Goal: Task Accomplishment & Management: Complete application form

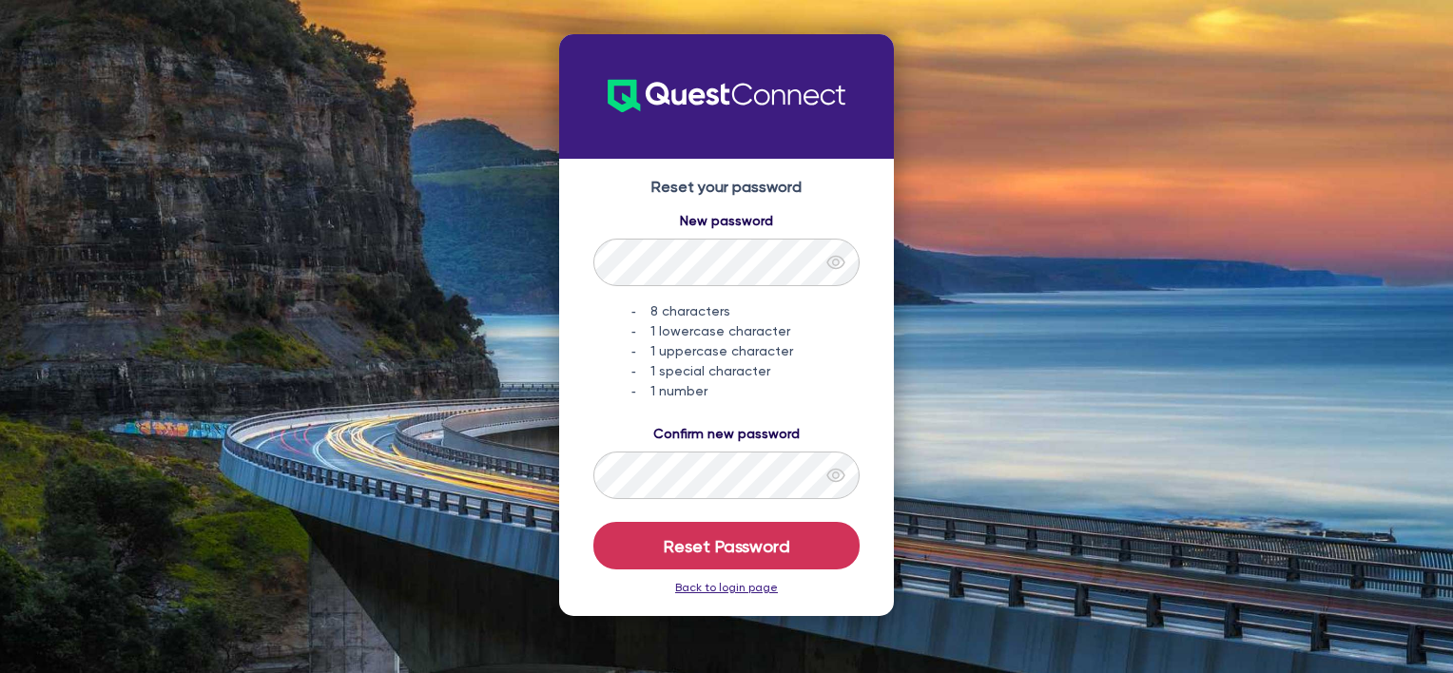
click at [740, 588] on link "Back to login page" at bounding box center [726, 587] width 103 height 13
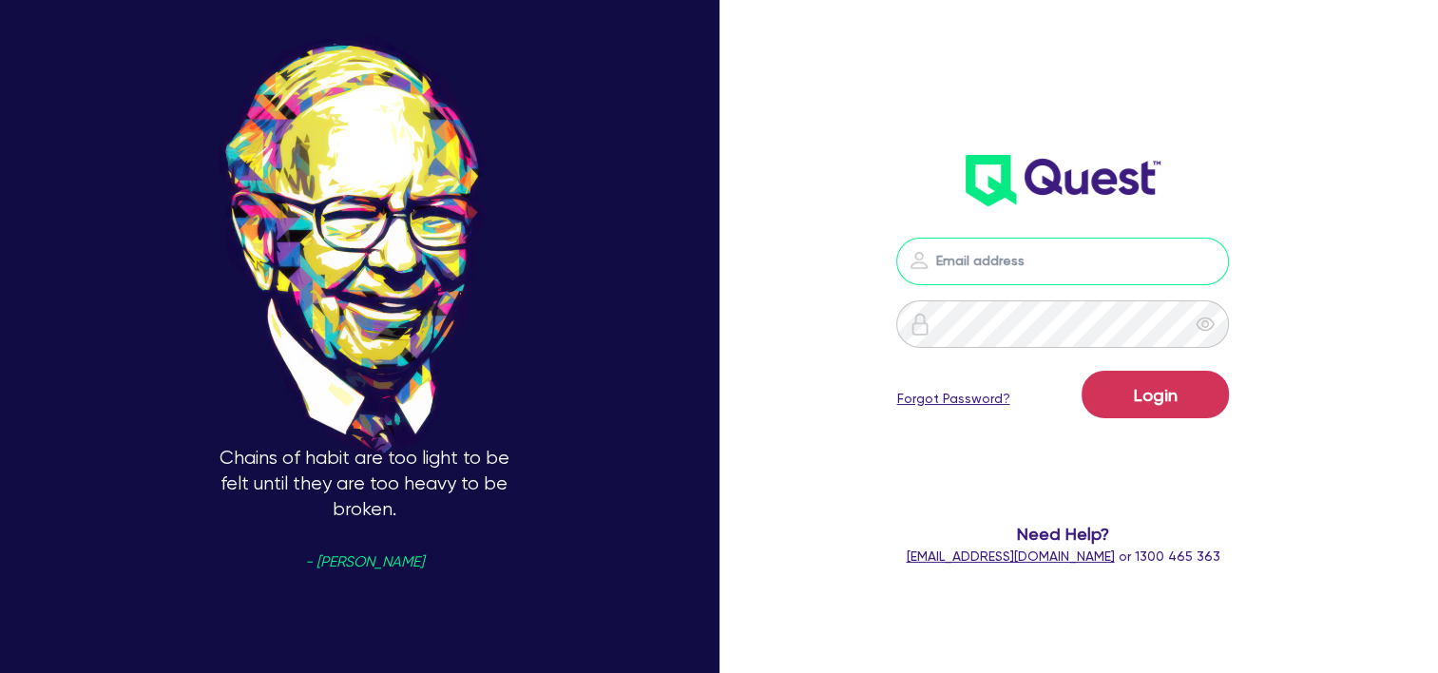
click at [1031, 271] on input "email" at bounding box center [1063, 262] width 333 height 48
type input "[EMAIL_ADDRESS][DOMAIN_NAME]"
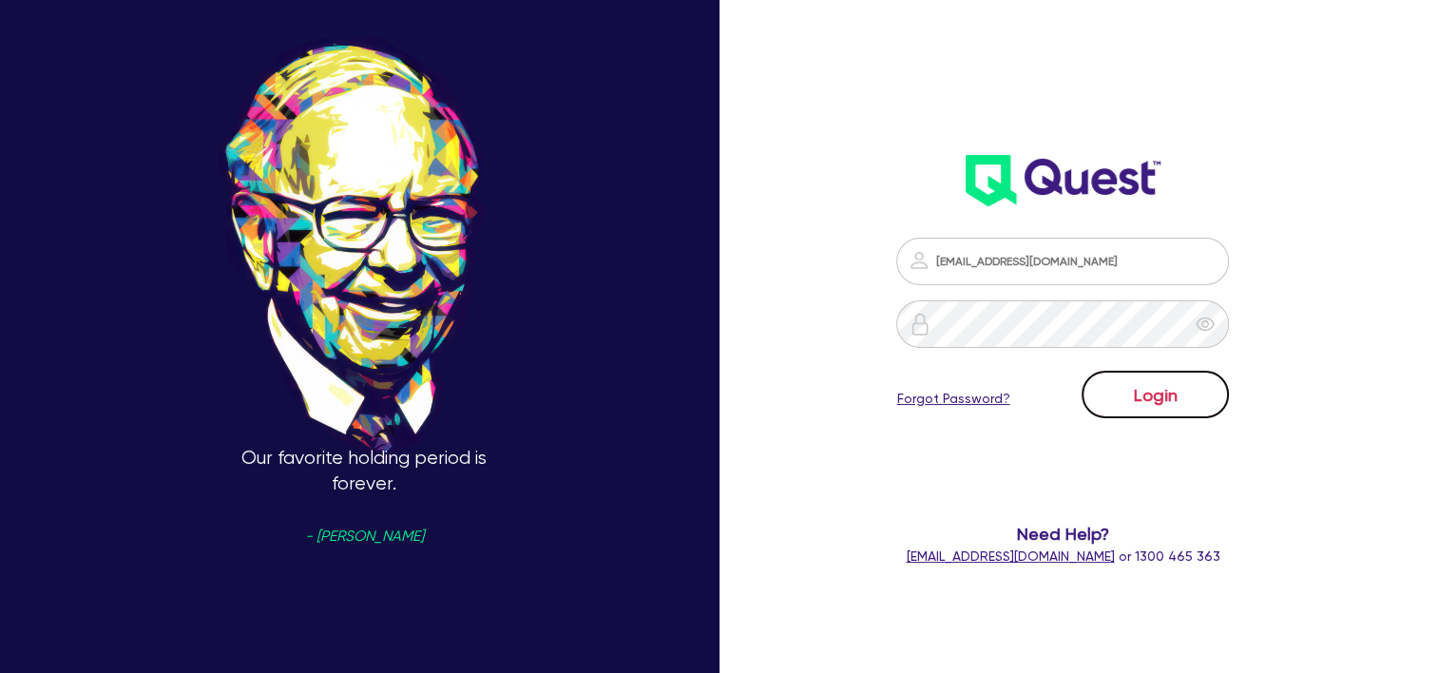
click at [1157, 399] on button "Login" at bounding box center [1155, 395] width 147 height 48
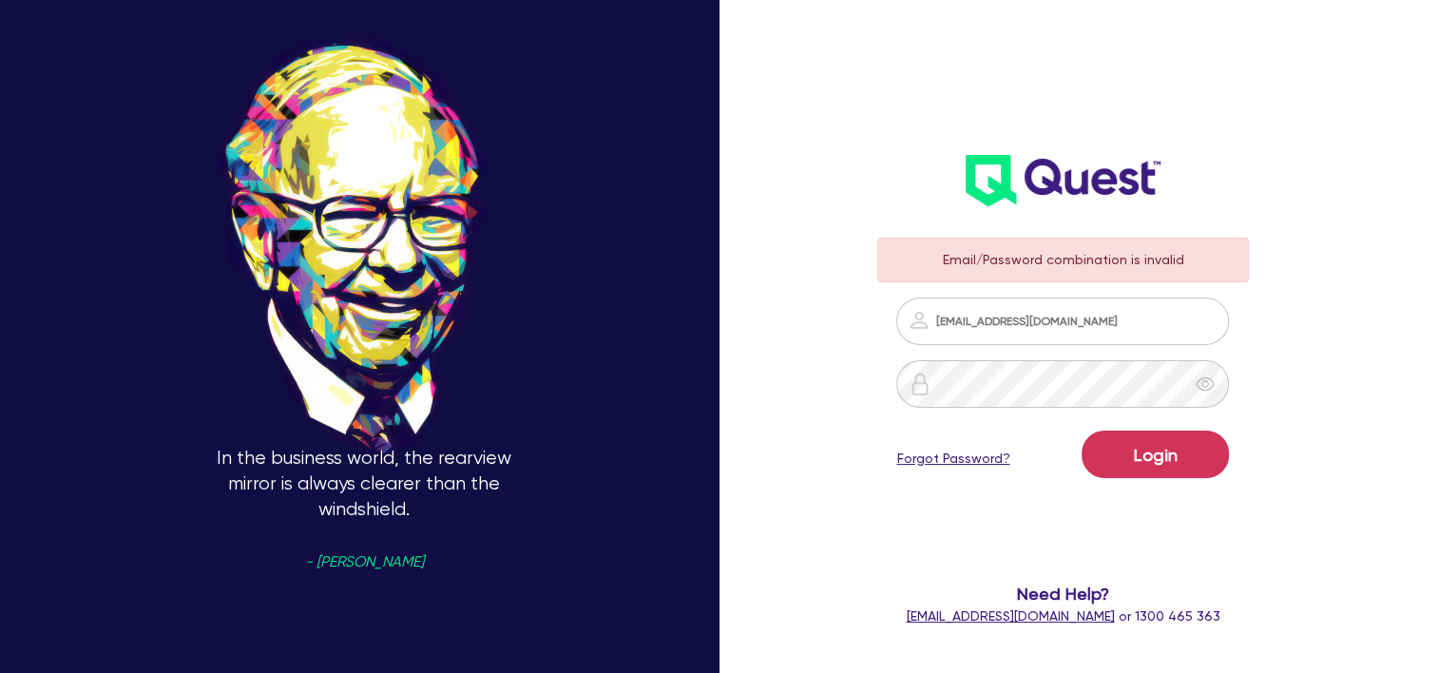
click at [1212, 379] on icon "eye" at bounding box center [1206, 384] width 18 height 14
click at [1163, 438] on button "Login" at bounding box center [1155, 455] width 147 height 48
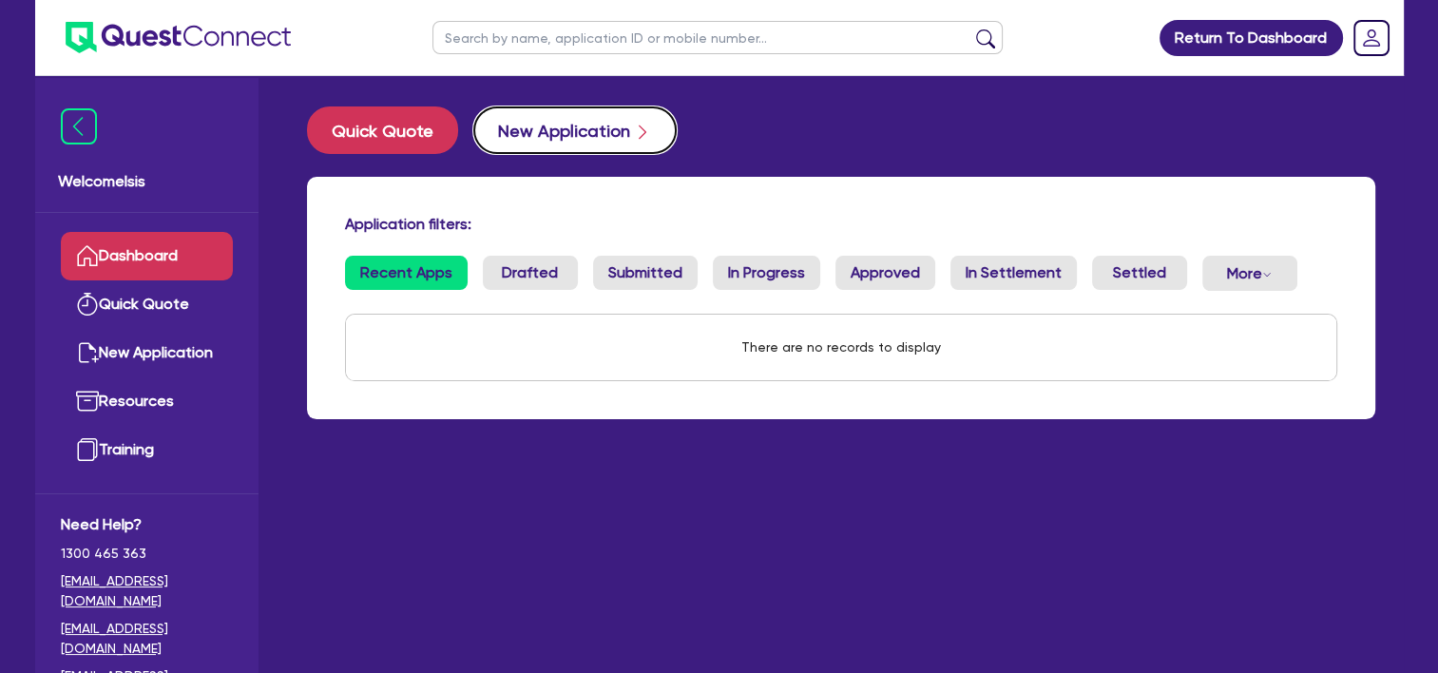
click at [519, 124] on button "New Application" at bounding box center [574, 130] width 203 height 48
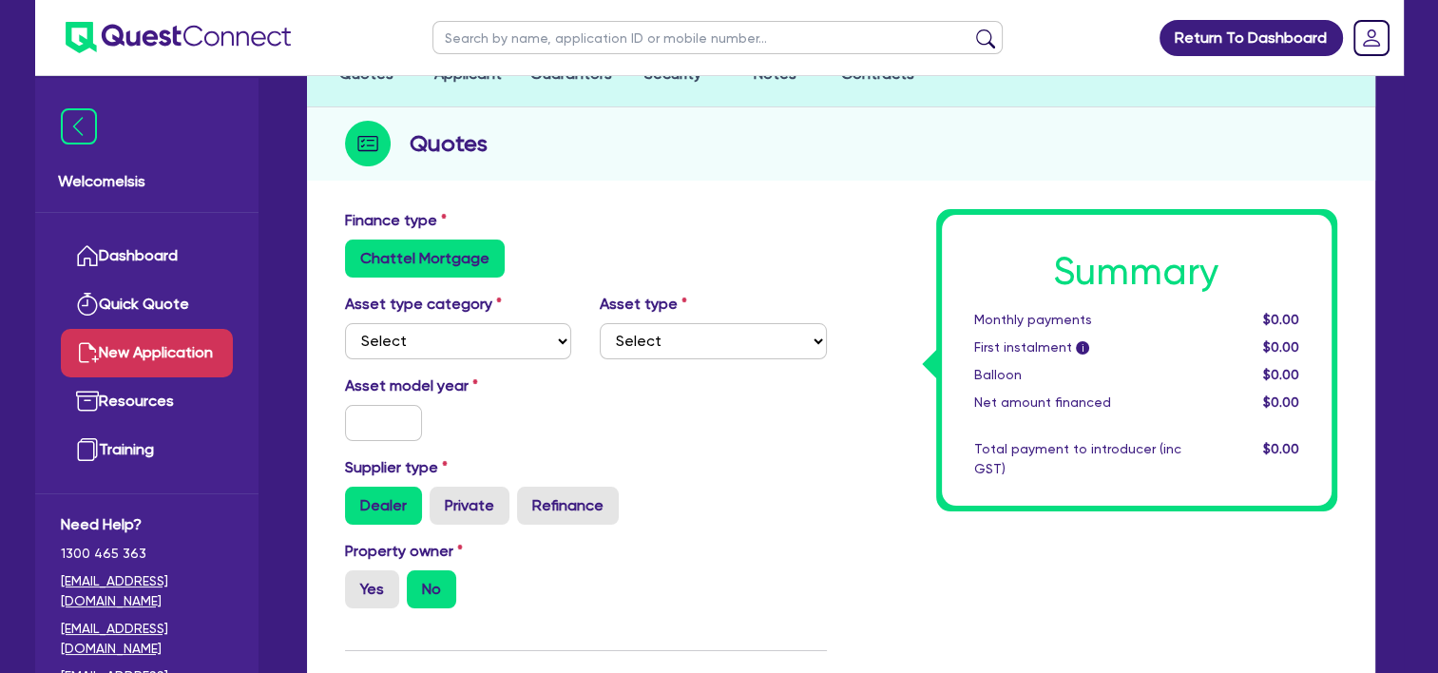
scroll to position [318, 0]
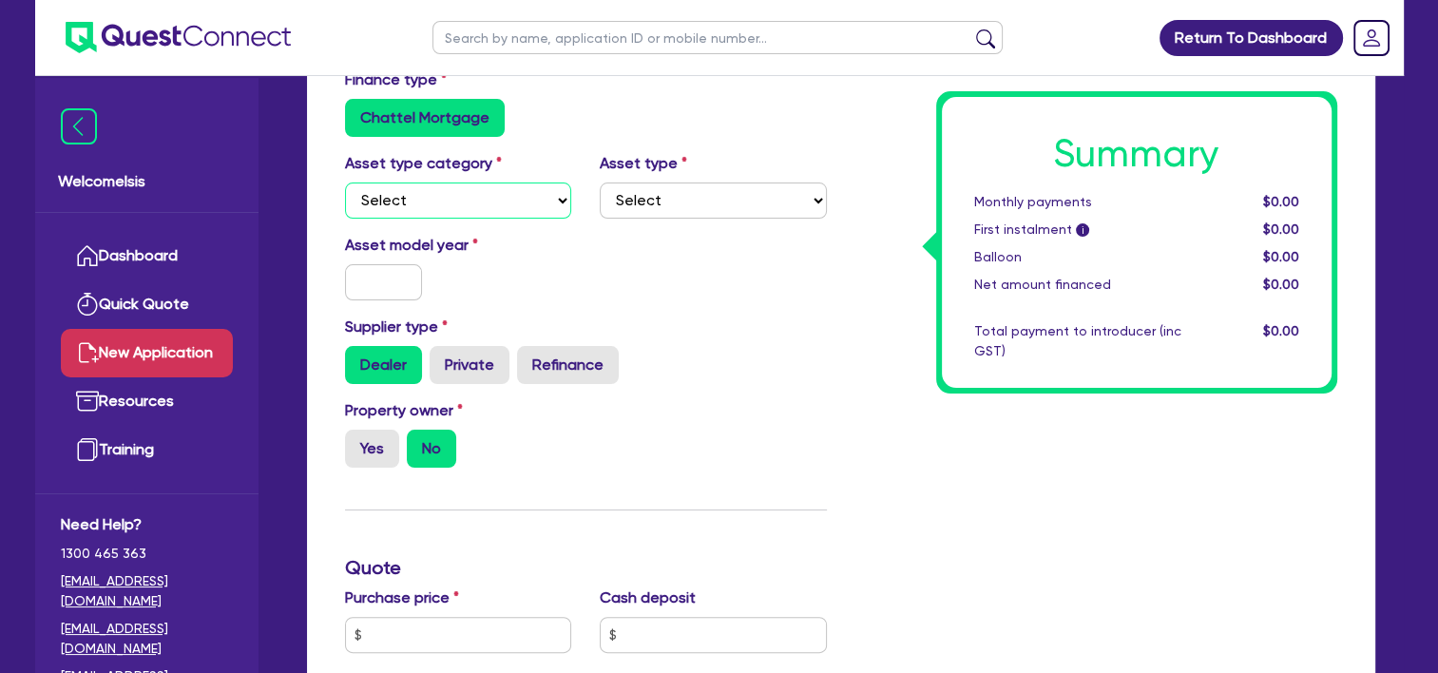
click at [418, 194] on select "Select Cars and light trucks Primary assets Secondary assets Tertiary assets" at bounding box center [458, 201] width 227 height 36
select select "SECONDARY_ASSETS"
click at [345, 183] on select "Select Cars and light trucks Primary assets Secondary assets Tertiary assets" at bounding box center [458, 201] width 227 height 36
click at [746, 206] on select "Select Generators and compressors Engineering and toolmaking Woodworking and me…" at bounding box center [713, 201] width 227 height 36
select select "GENERATORS_AND_COMPRESSORS"
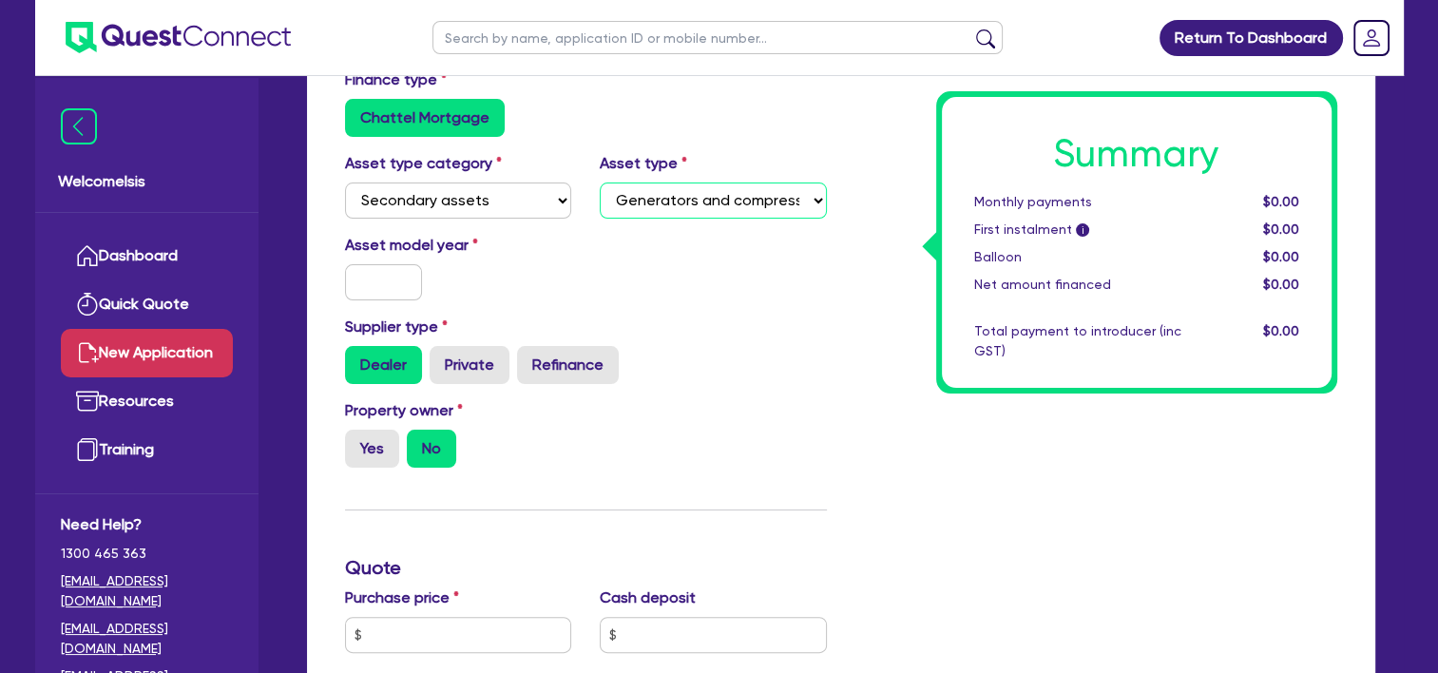
click at [600, 183] on select "Select Generators and compressors Engineering and toolmaking Woodworking and me…" at bounding box center [713, 201] width 227 height 36
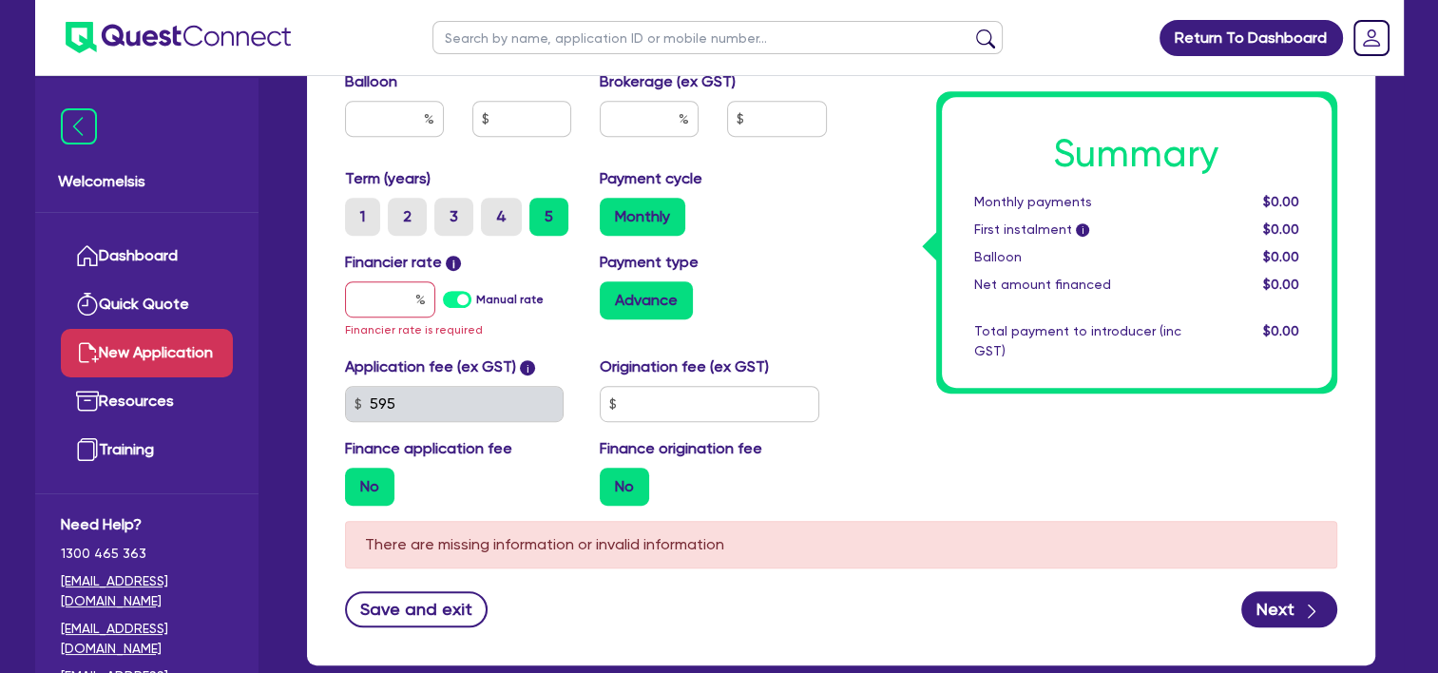
scroll to position [1022, 0]
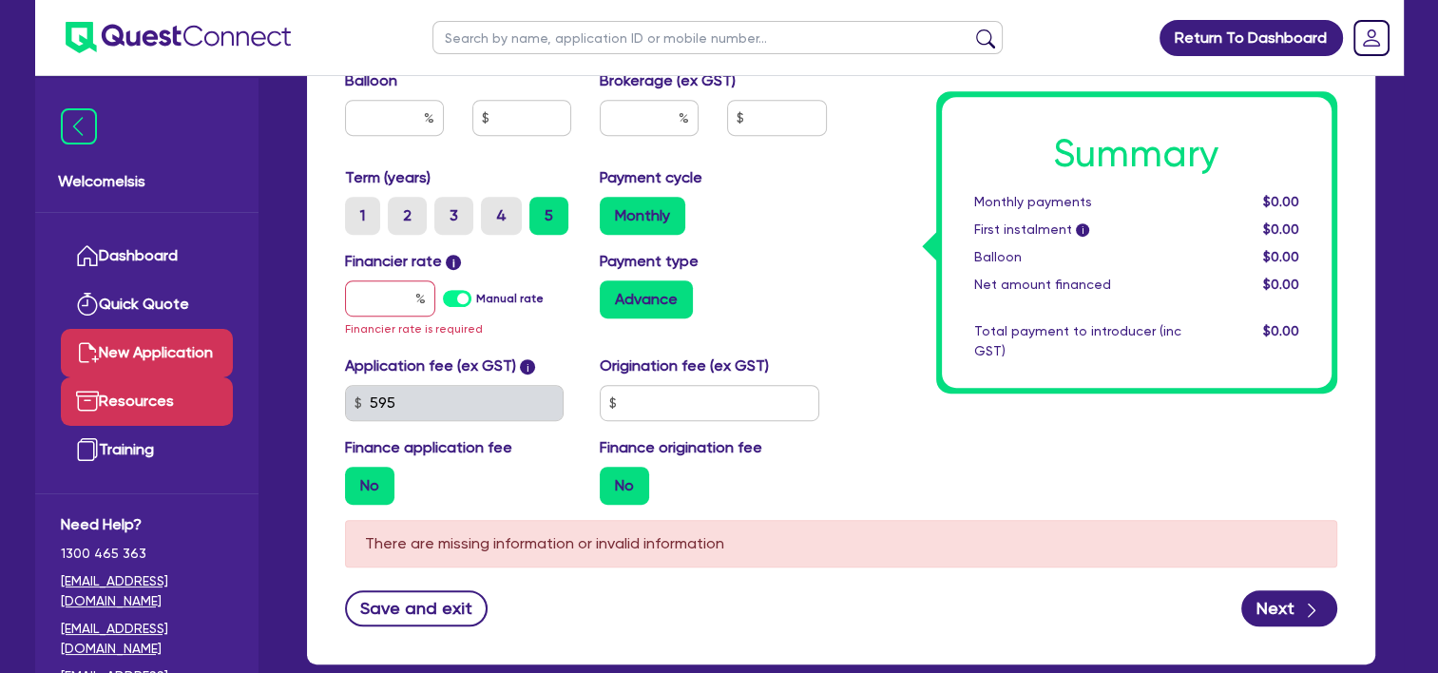
click at [144, 407] on link "Resources" at bounding box center [147, 401] width 172 height 48
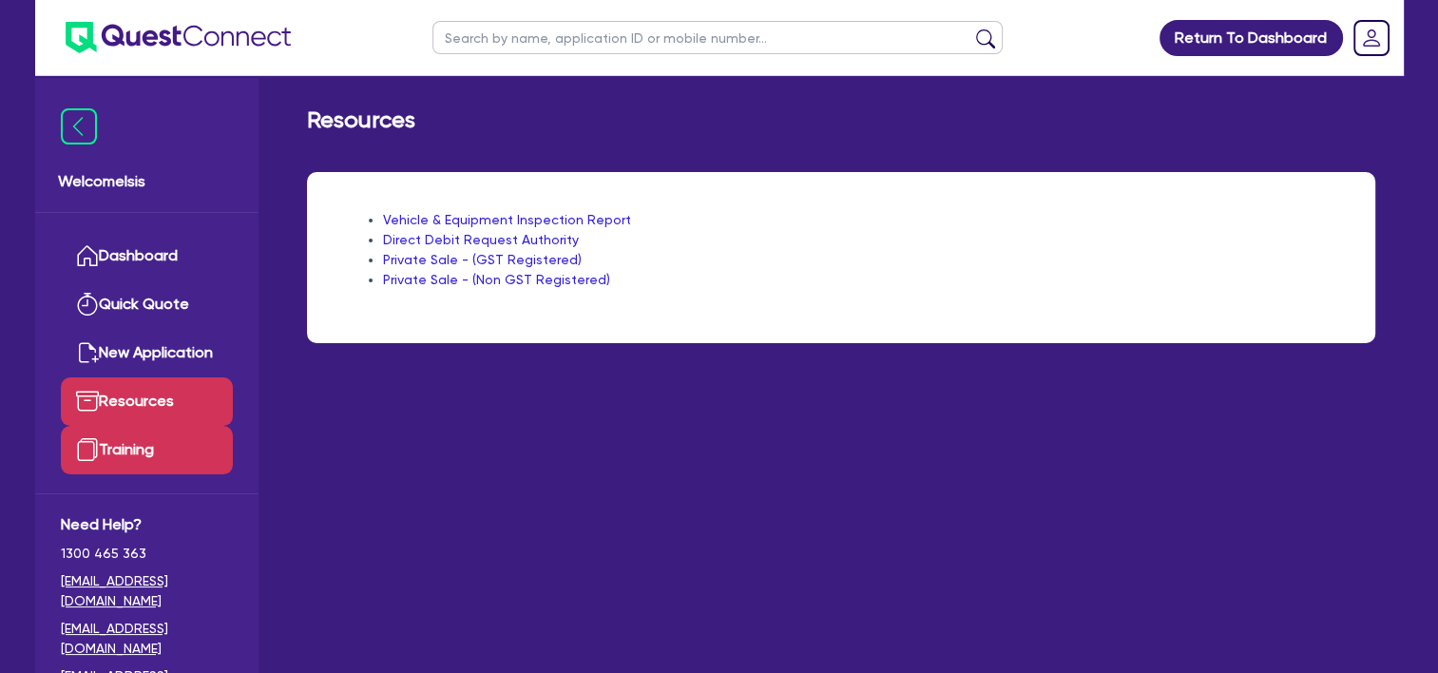
click at [99, 439] on link "Training" at bounding box center [147, 450] width 172 height 48
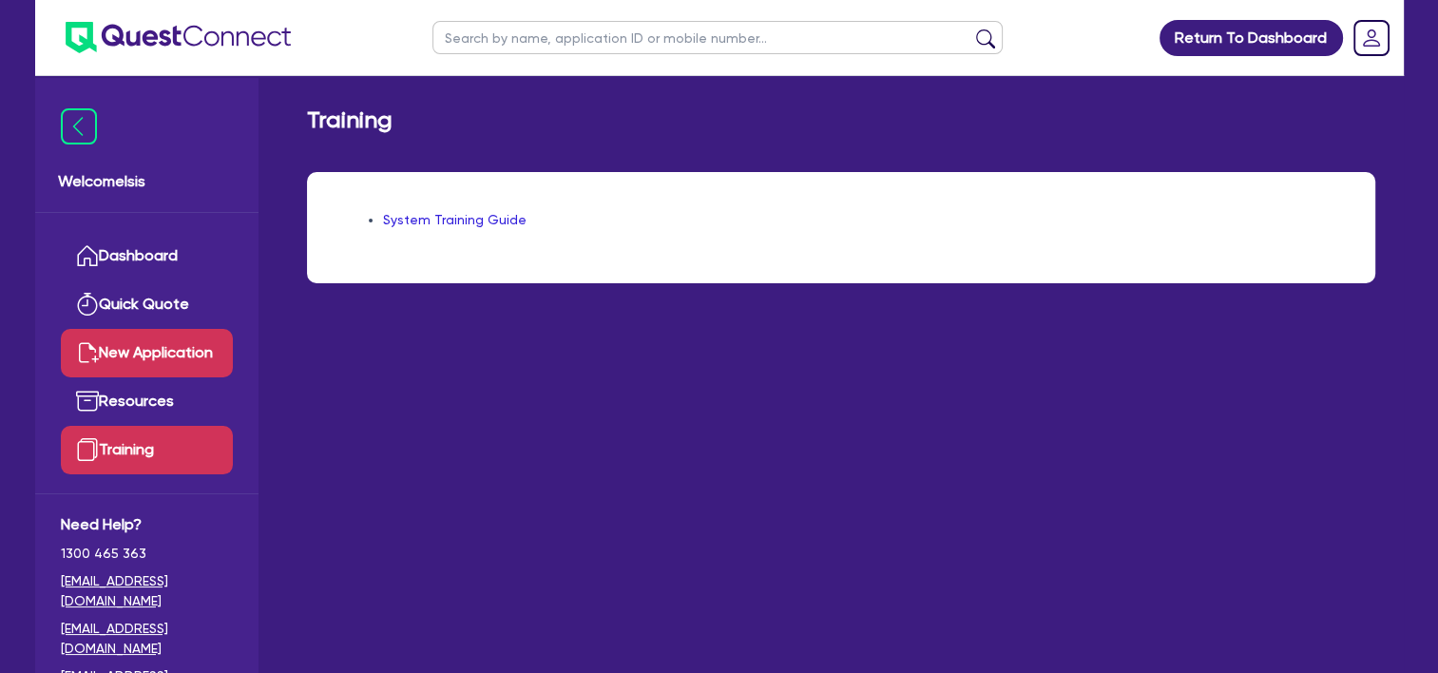
click at [148, 342] on link "New Application" at bounding box center [147, 353] width 172 height 48
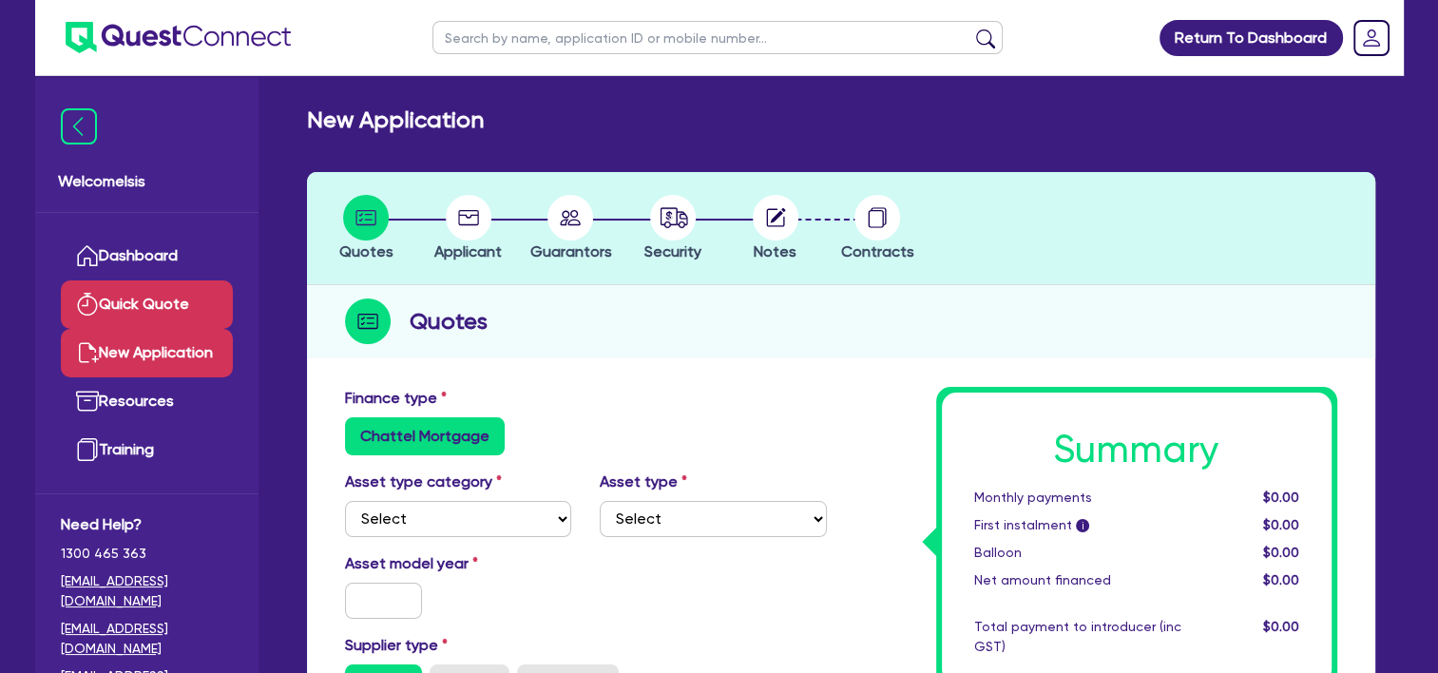
click at [89, 313] on img at bounding box center [87, 304] width 23 height 23
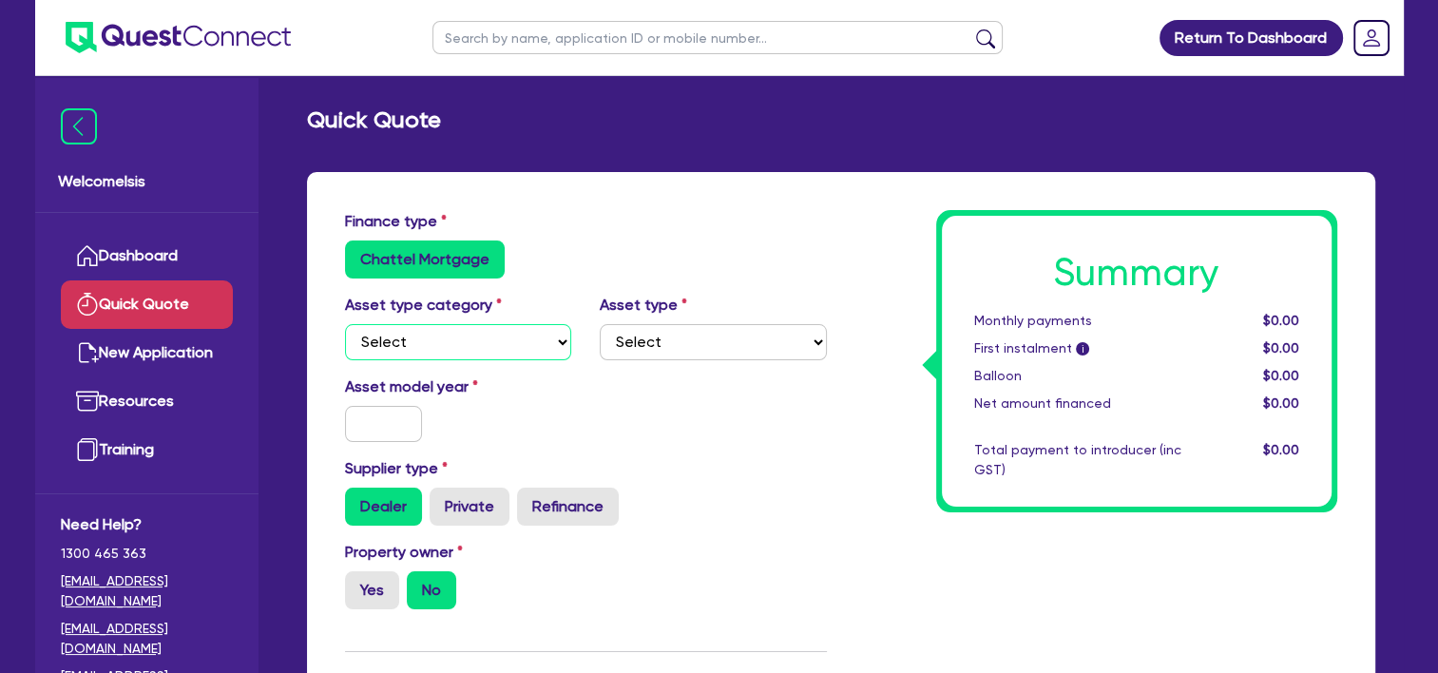
click at [534, 359] on select "Select Cars and light trucks Primary assets Secondary assets Tertiary assets" at bounding box center [458, 342] width 227 height 36
click at [345, 324] on select "Select Cars and light trucks Primary assets Secondary assets Tertiary assets" at bounding box center [458, 342] width 227 height 36
click at [672, 361] on div "Asset type category Select Cars and light trucks Primary assets Secondary asset…" at bounding box center [586, 335] width 511 height 82
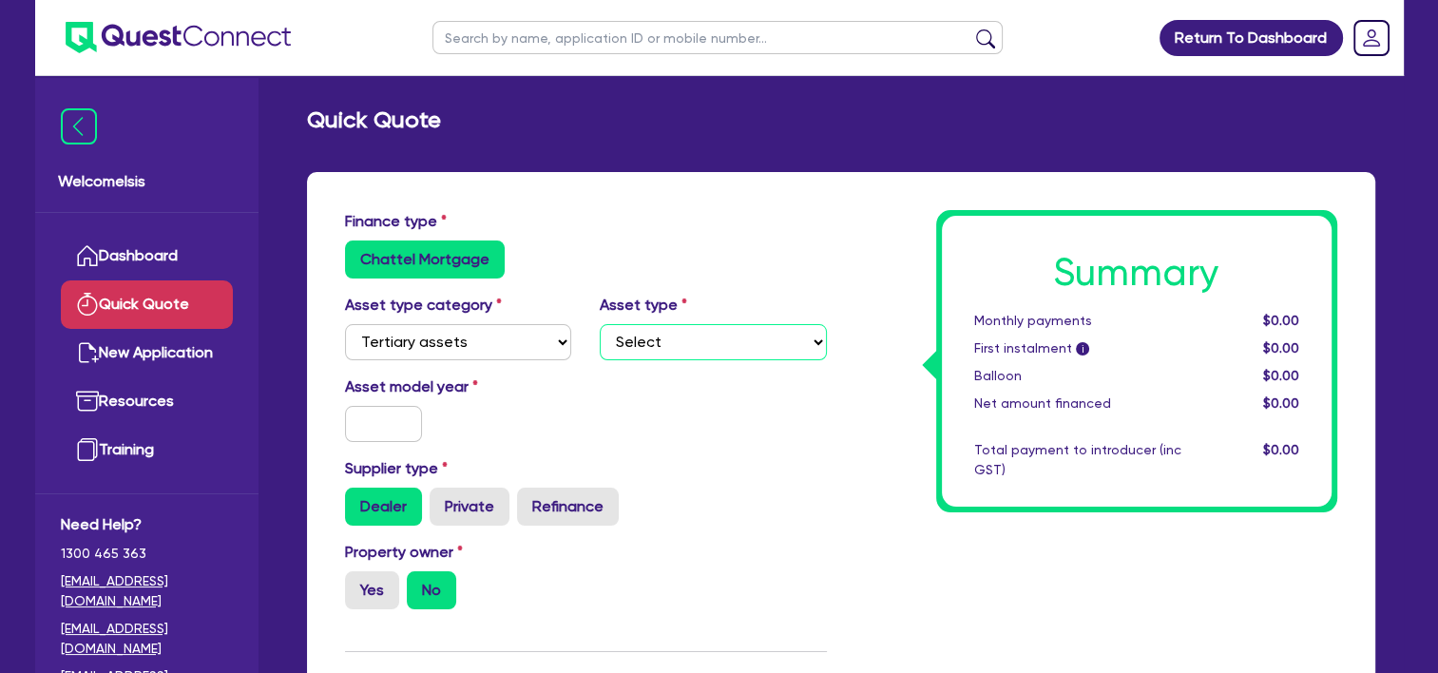
click at [688, 351] on select "Select Beauty equipment IT equipment IT software Watercraft Other" at bounding box center [713, 342] width 227 height 36
click at [361, 328] on select "Select Cars and light trucks Primary assets Secondary assets Tertiary assets" at bounding box center [458, 342] width 227 height 36
select select "SECONDARY_ASSETS"
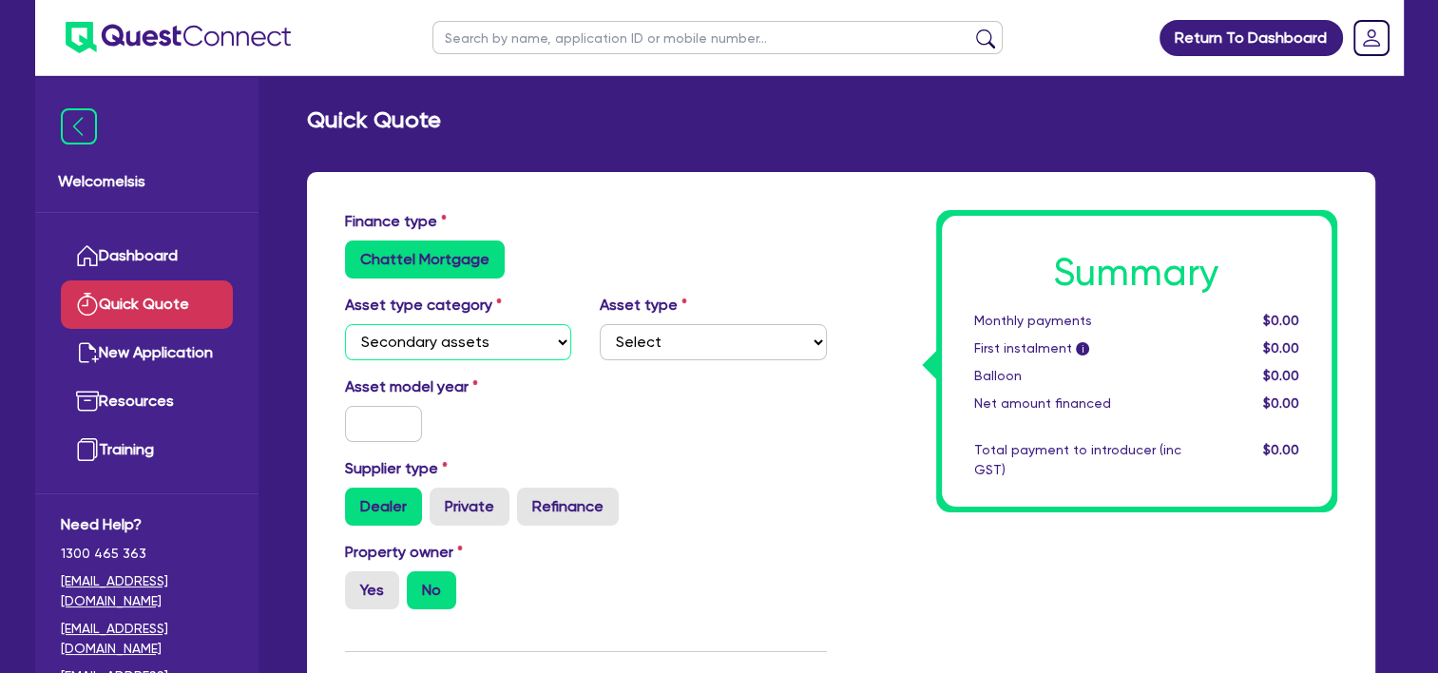
click at [345, 324] on select "Select Cars and light trucks Primary assets Secondary assets Tertiary assets" at bounding box center [458, 342] width 227 height 36
click at [646, 336] on select "Select Generators and compressors Engineering and toolmaking Woodworking and me…" at bounding box center [713, 342] width 227 height 36
select select "GENERATORS_AND_COMPRESSORS"
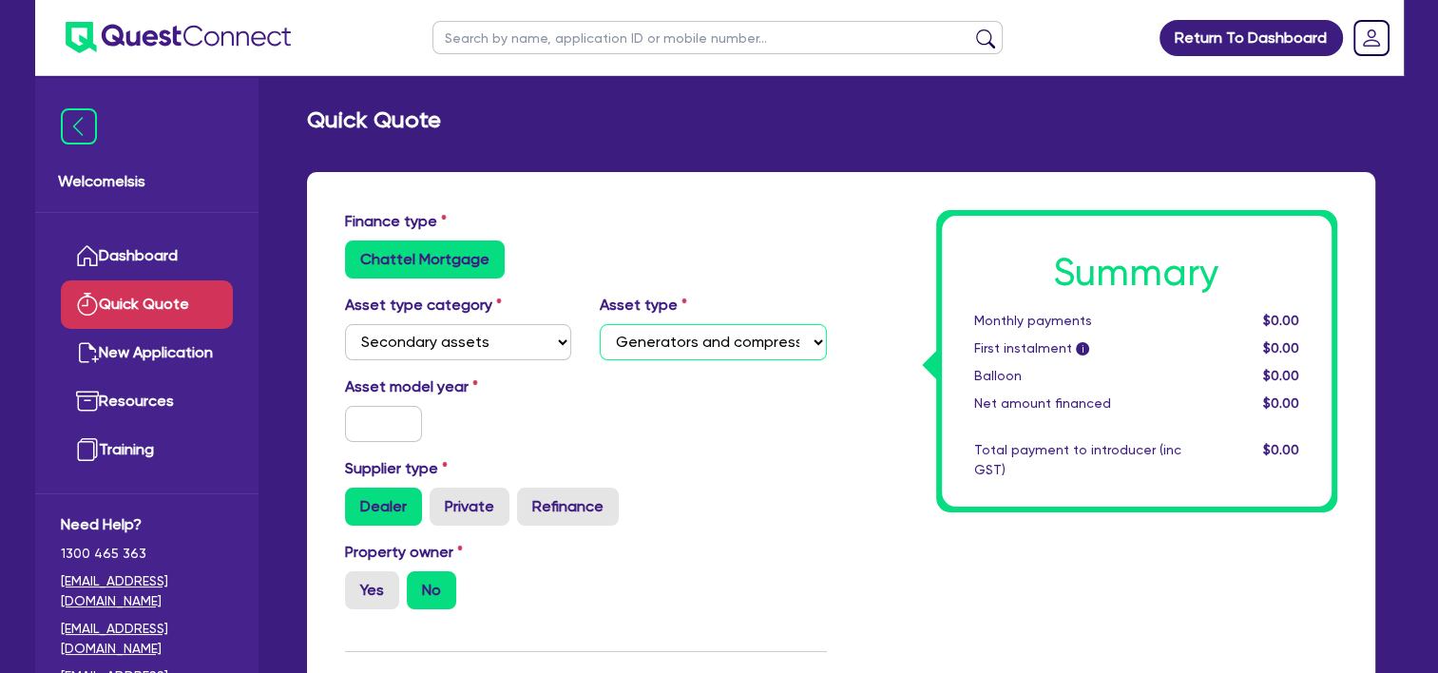
click at [600, 324] on select "Select Generators and compressors Engineering and toolmaking Woodworking and me…" at bounding box center [713, 342] width 227 height 36
click at [412, 430] on input "text" at bounding box center [384, 424] width 78 height 36
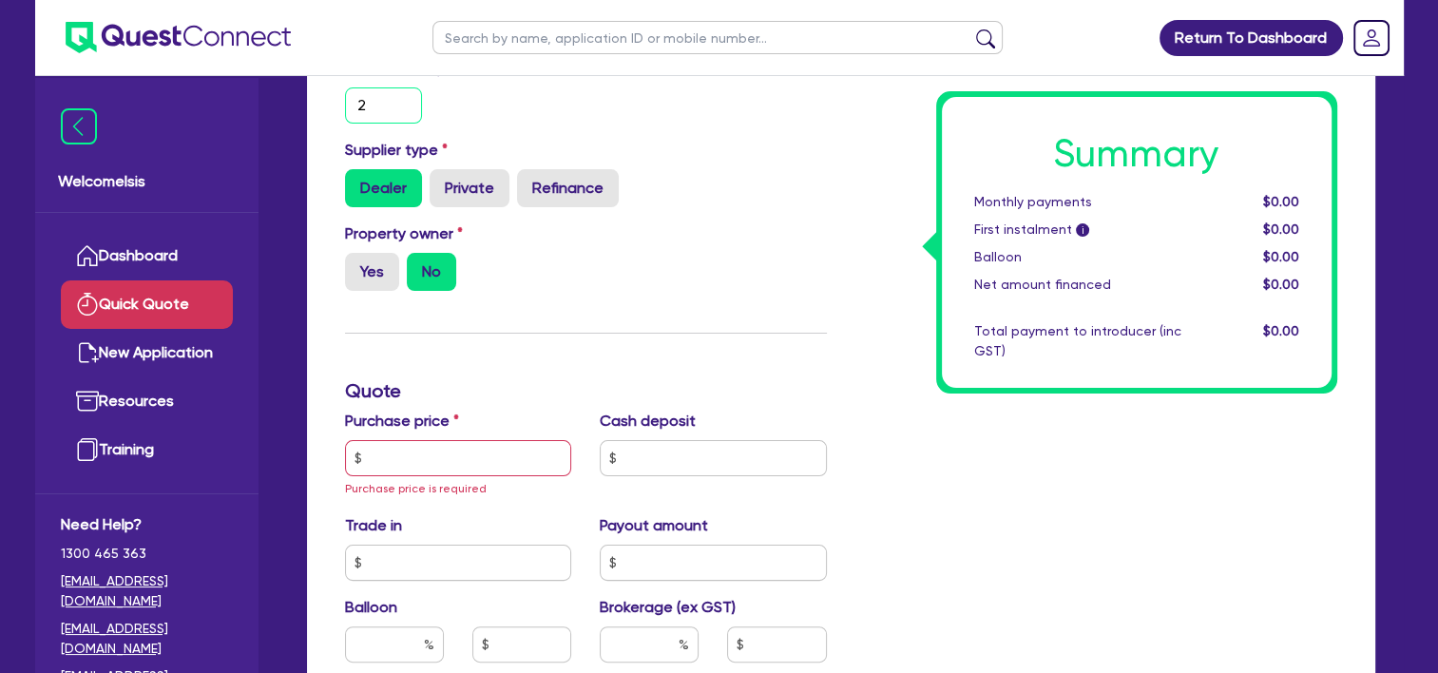
scroll to position [418, 0]
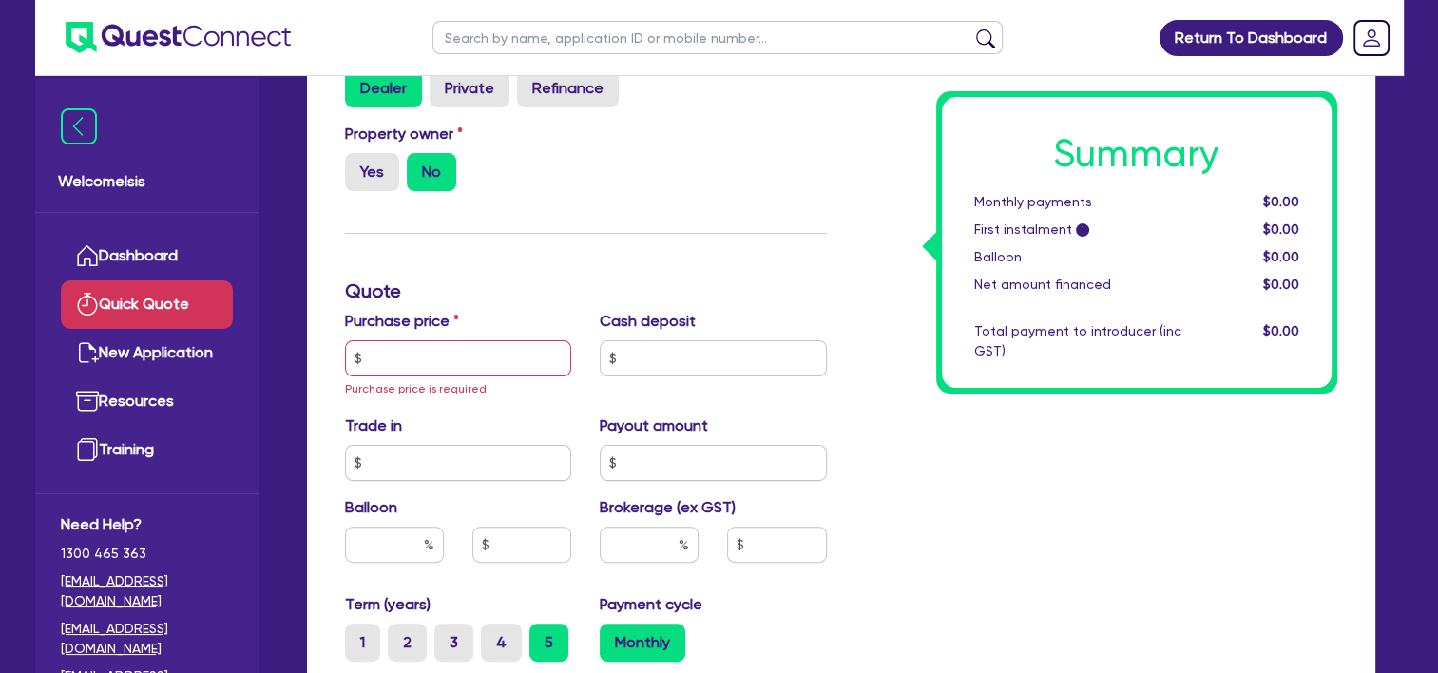
type input "2"
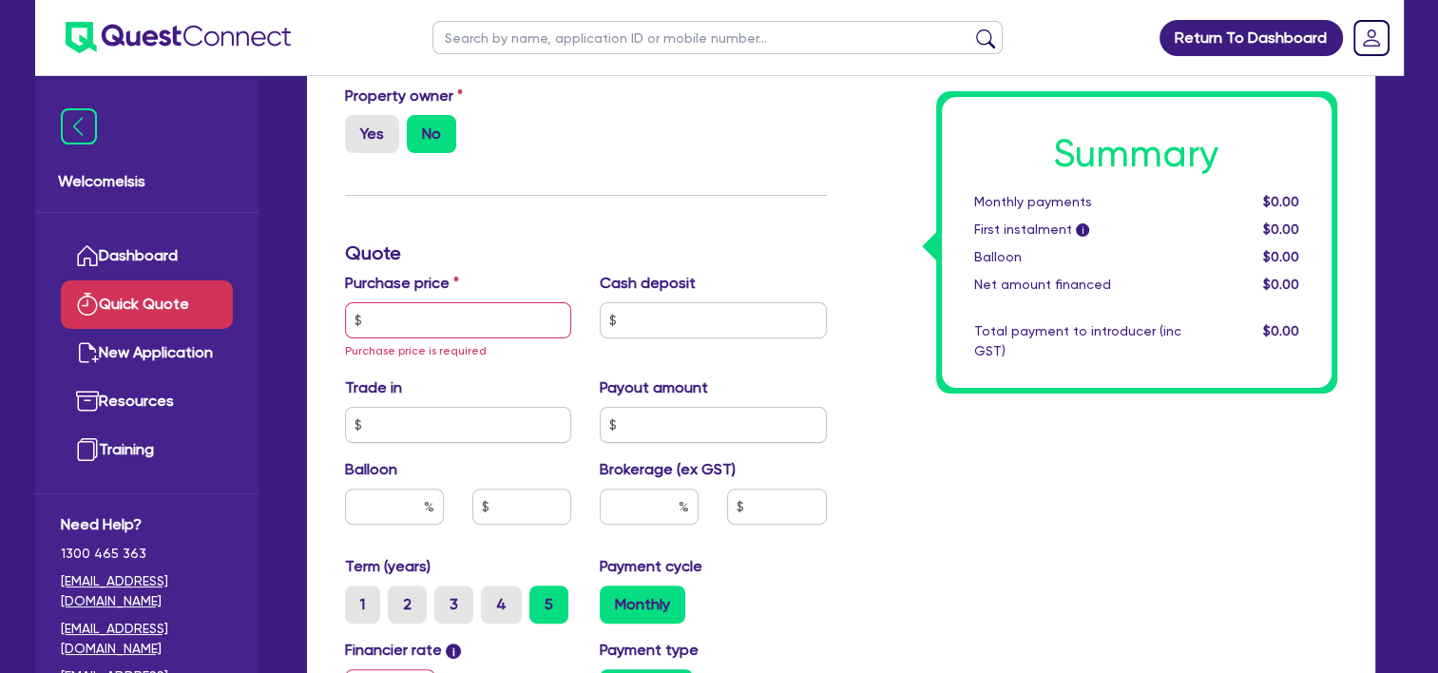
scroll to position [456, 0]
click at [1359, 38] on rect "Dropdown toggle" at bounding box center [1372, 38] width 34 height 34
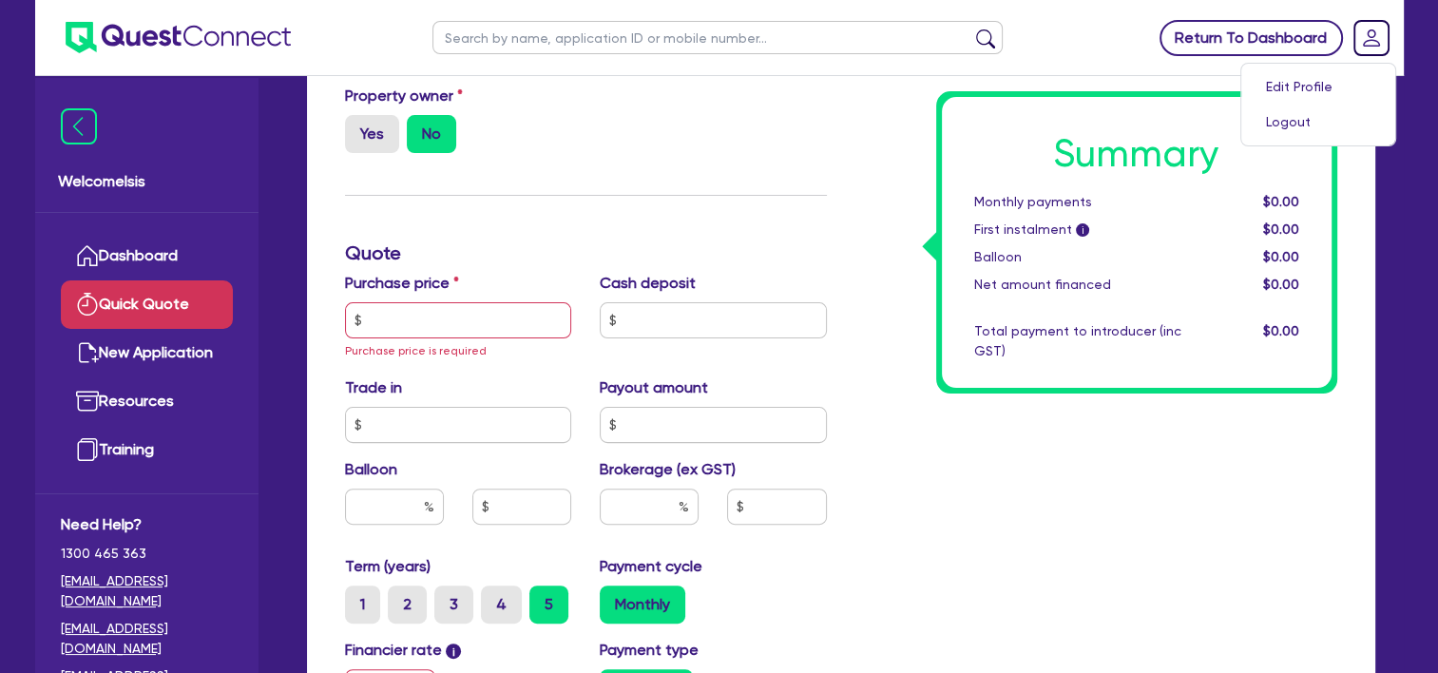
click at [1234, 38] on link "Return To Dashboard" at bounding box center [1251, 38] width 183 height 36
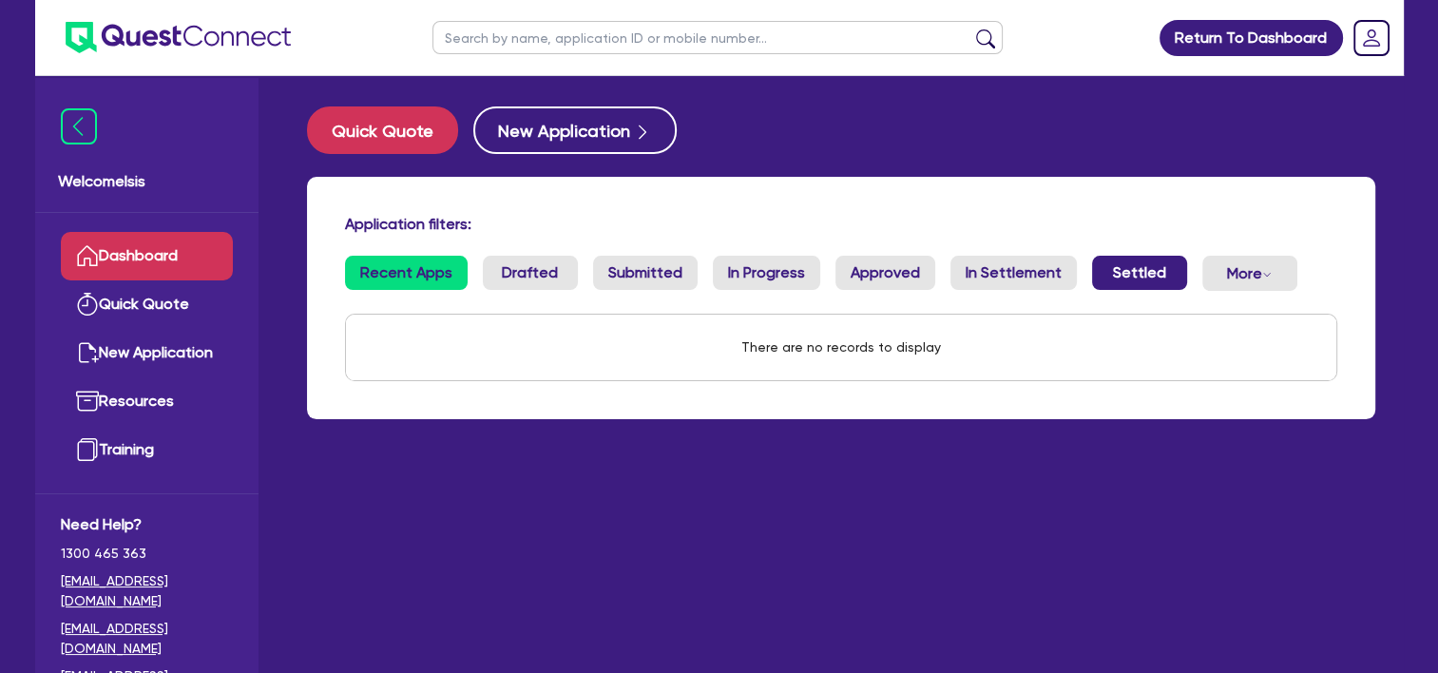
scroll to position [76, 0]
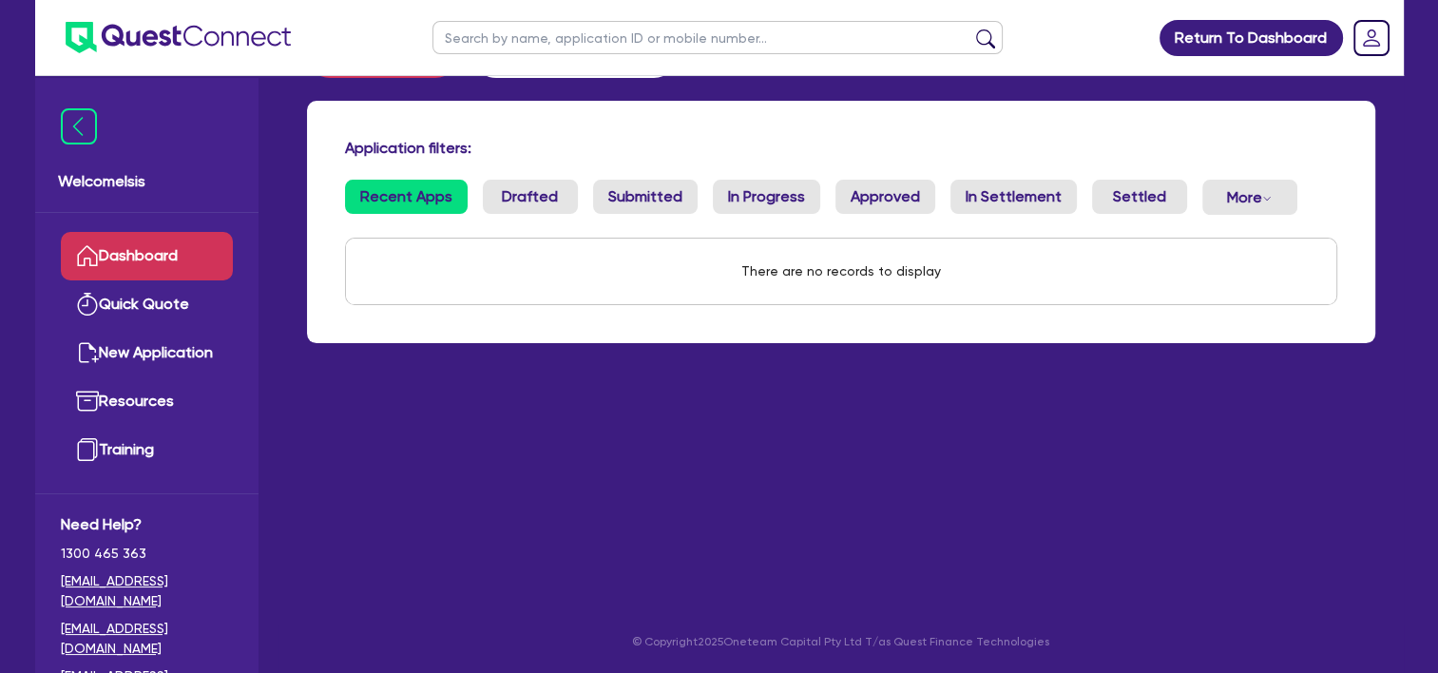
click at [156, 619] on link "[EMAIL_ADDRESS][DOMAIN_NAME]" at bounding box center [147, 639] width 172 height 40
click at [1247, 337] on div "Application filters: Recent Apps Drafted Submitted In Progress Approved In Sett…" at bounding box center [841, 222] width 1069 height 242
click at [1205, 201] on button "More Withdrawn Declined" at bounding box center [1250, 197] width 95 height 35
click at [125, 456] on link "Training" at bounding box center [147, 450] width 172 height 48
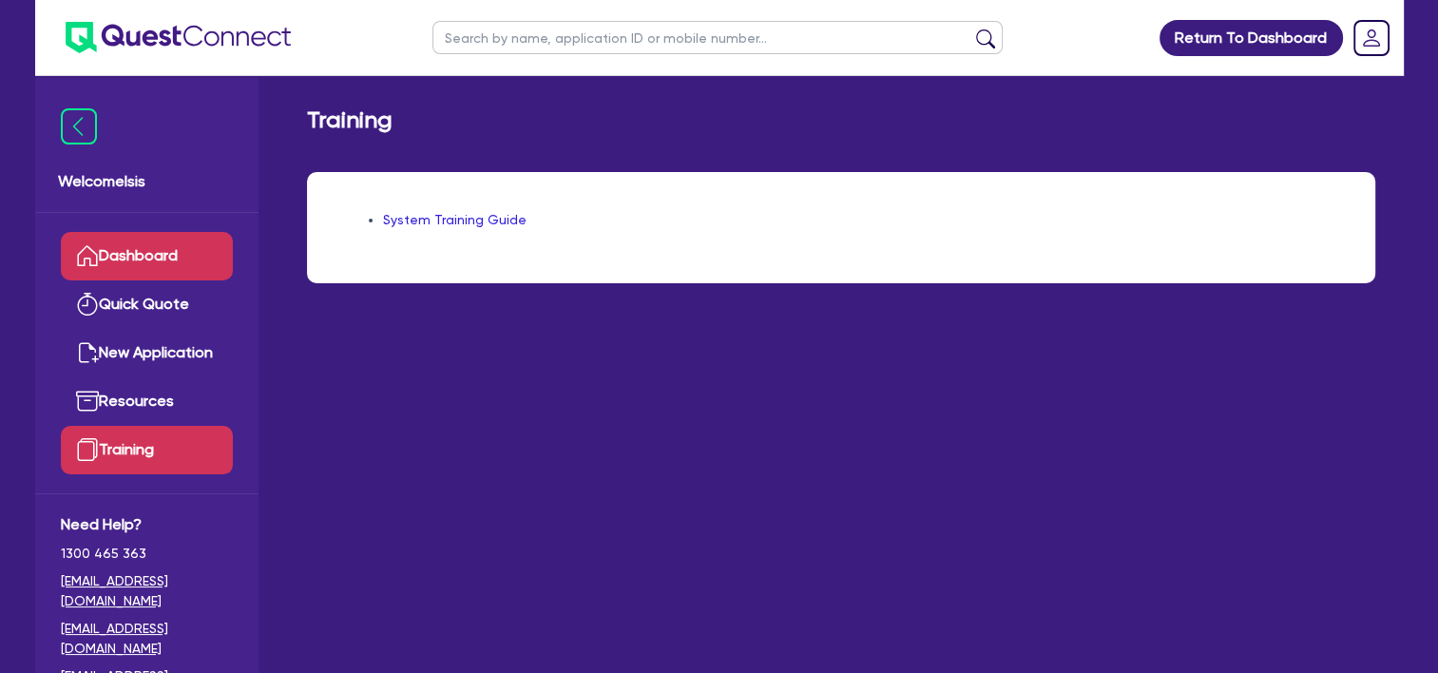
click at [160, 270] on link "Dashboard" at bounding box center [147, 256] width 172 height 48
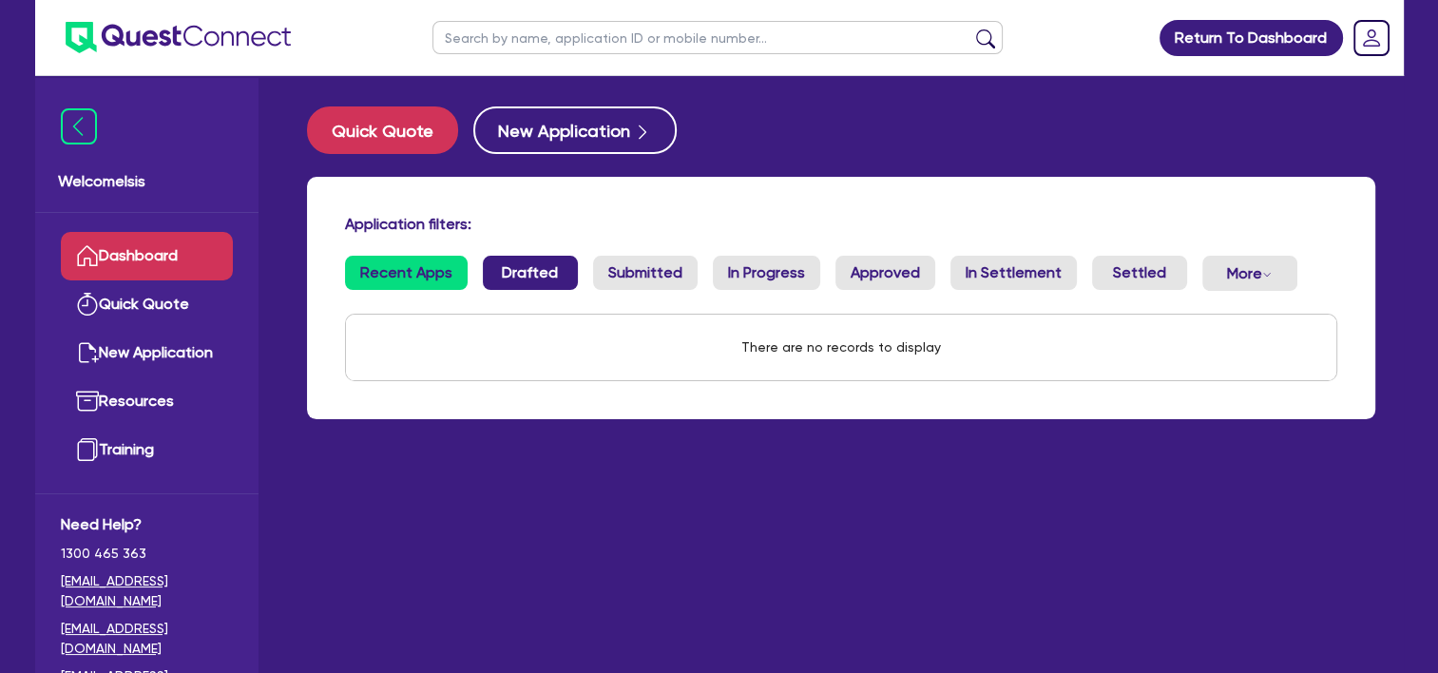
click at [511, 288] on link "Drafted" at bounding box center [530, 273] width 95 height 34
click at [362, 279] on link "Recent Apps" at bounding box center [406, 273] width 123 height 34
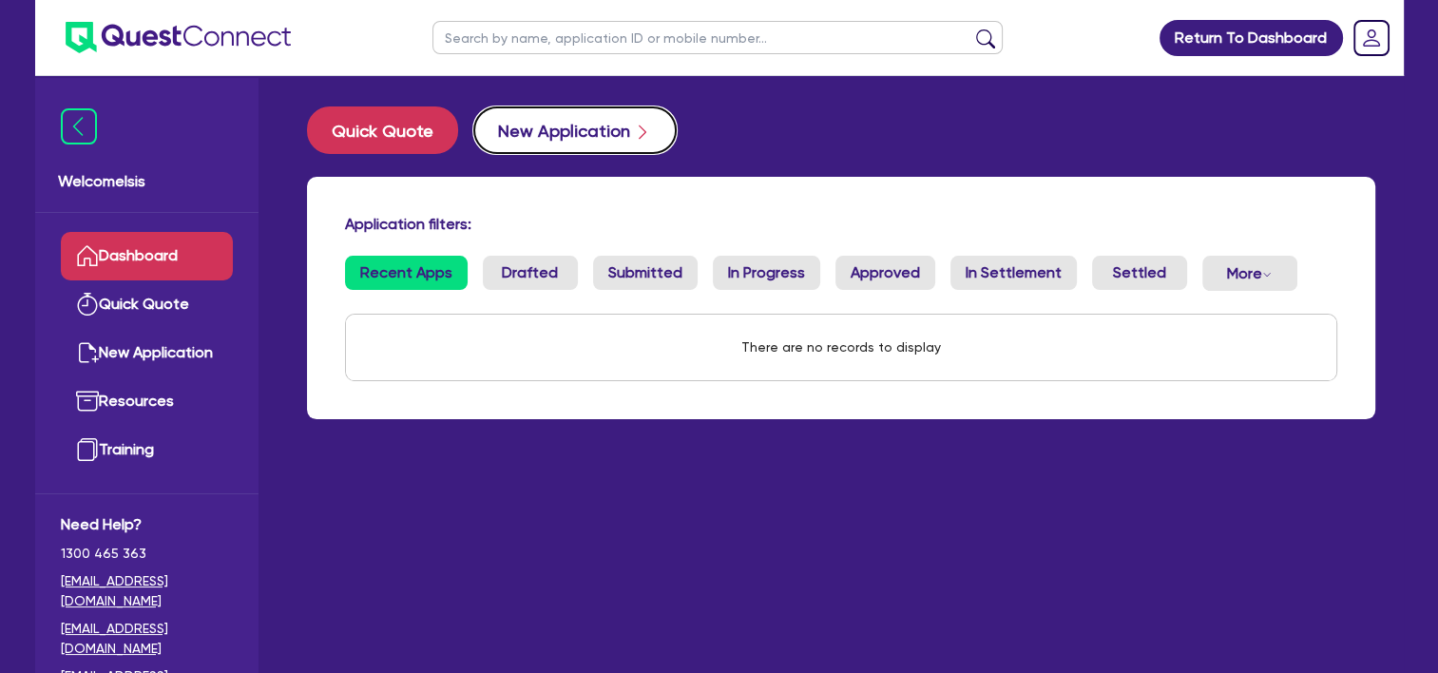
click at [534, 146] on button "New Application" at bounding box center [574, 130] width 203 height 48
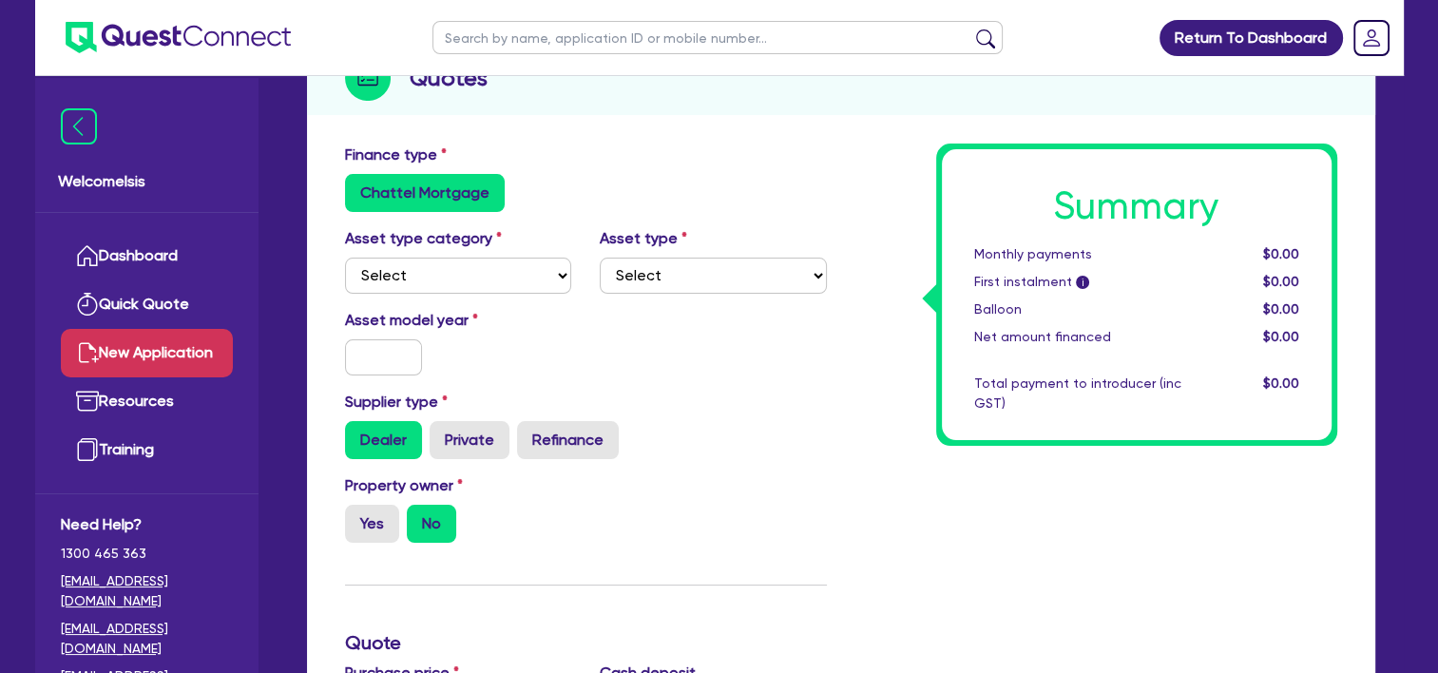
scroll to position [242, 0]
click at [560, 274] on select "Select Cars and light trucks Primary assets Secondary assets Tertiary assets" at bounding box center [458, 277] width 227 height 36
select select "SECONDARY_ASSETS"
click at [345, 259] on select "Select Cars and light trucks Primary assets Secondary assets Tertiary assets" at bounding box center [458, 277] width 227 height 36
click at [393, 348] on input "text" at bounding box center [384, 358] width 78 height 36
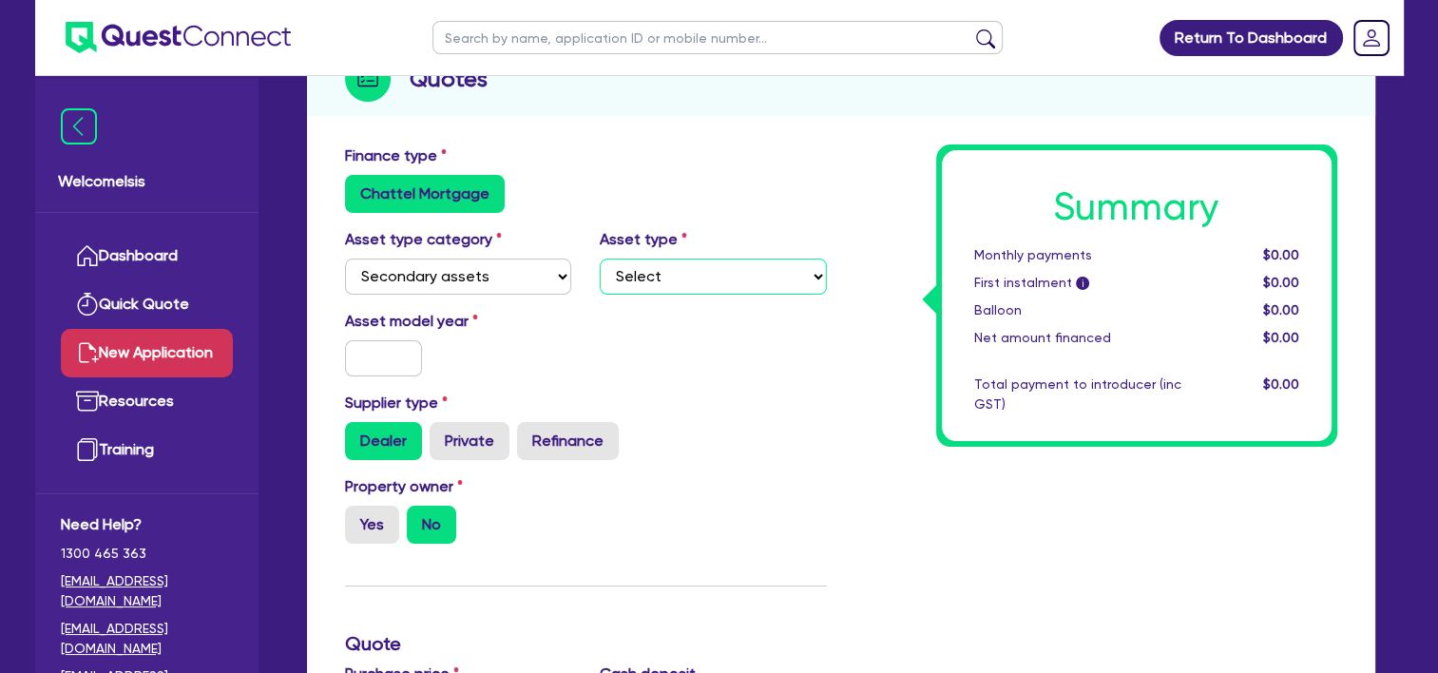
click at [621, 282] on select "Select Generators and compressors Engineering and toolmaking Woodworking and me…" at bounding box center [713, 277] width 227 height 36
select select "ENGINEERING_AND_TOOLMAKING"
click at [600, 259] on select "Select Generators and compressors Engineering and toolmaking Woodworking and me…" at bounding box center [713, 277] width 227 height 36
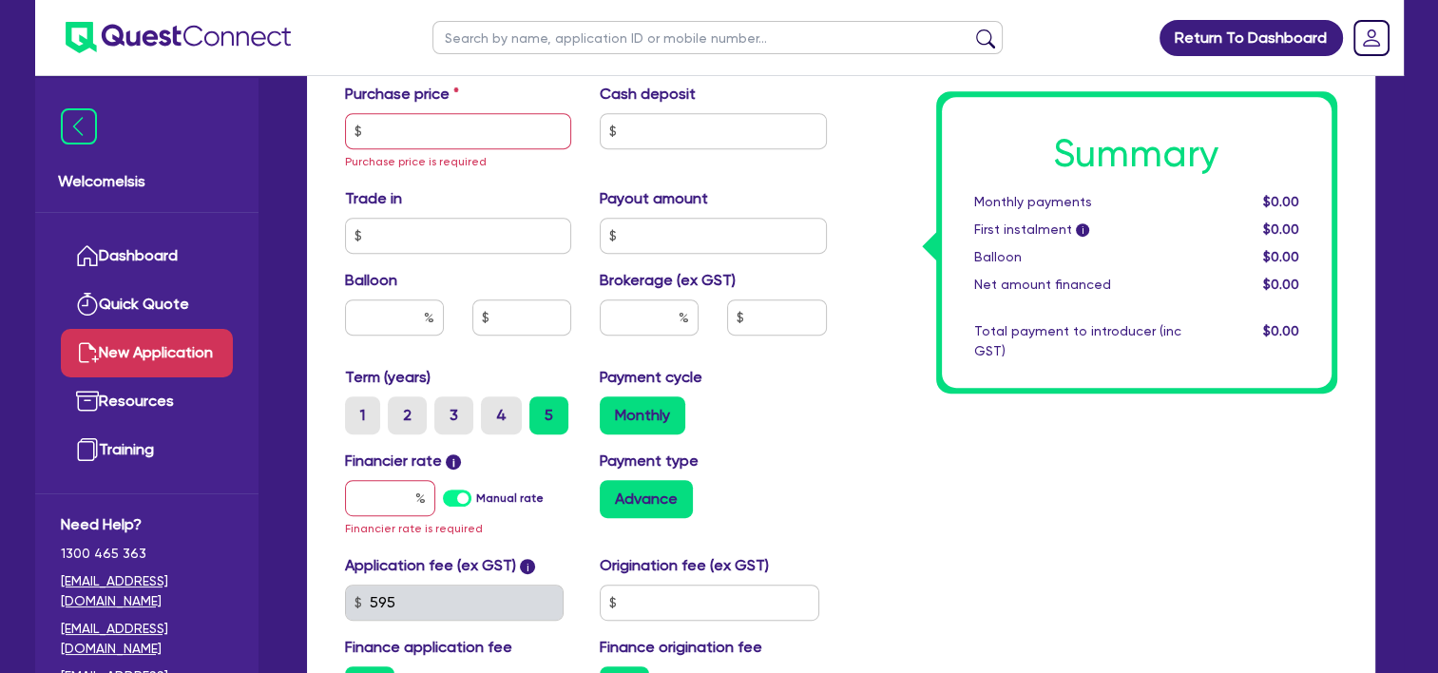
scroll to position [821, 0]
click at [476, 499] on label "Manual rate" at bounding box center [509, 499] width 67 height 17
click at [0, 0] on input "Manual rate" at bounding box center [0, 0] width 0 height 0
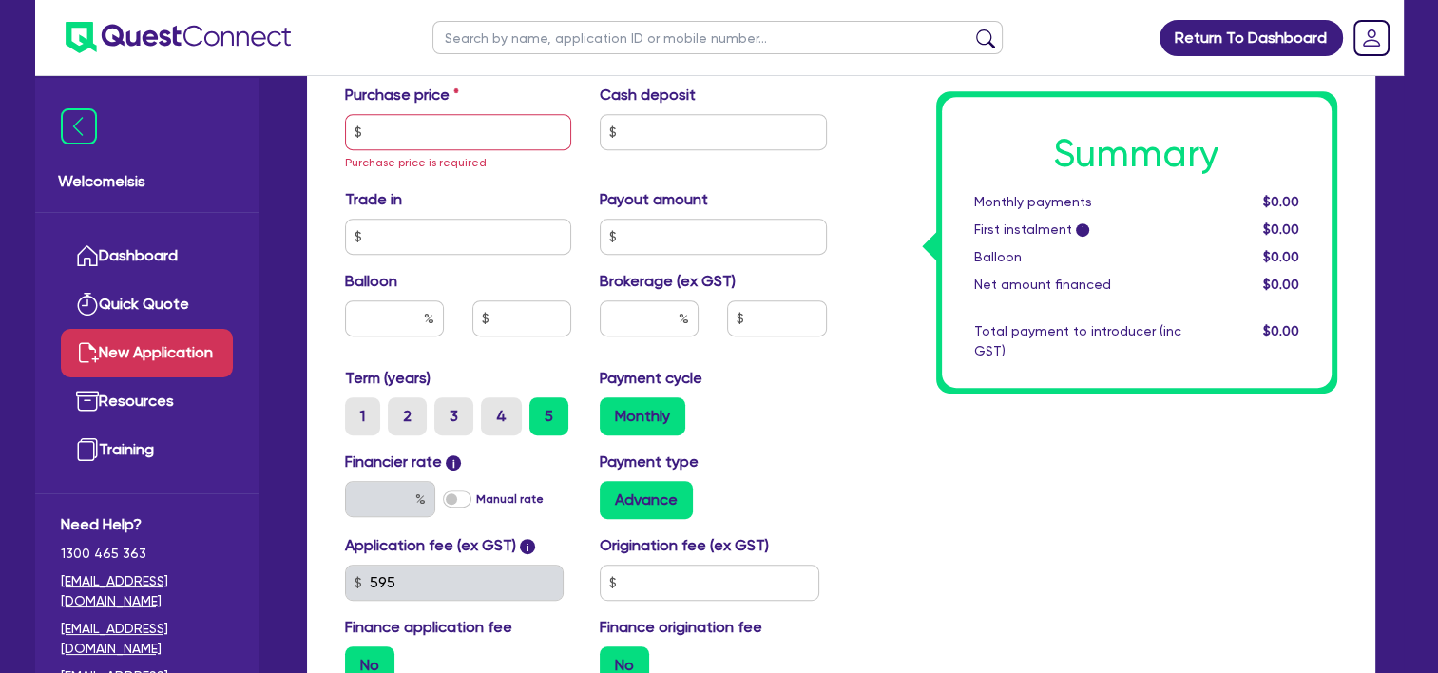
click at [476, 499] on label "Manual rate" at bounding box center [509, 499] width 67 height 17
click at [0, 0] on input "Manual rate" at bounding box center [0, 0] width 0 height 0
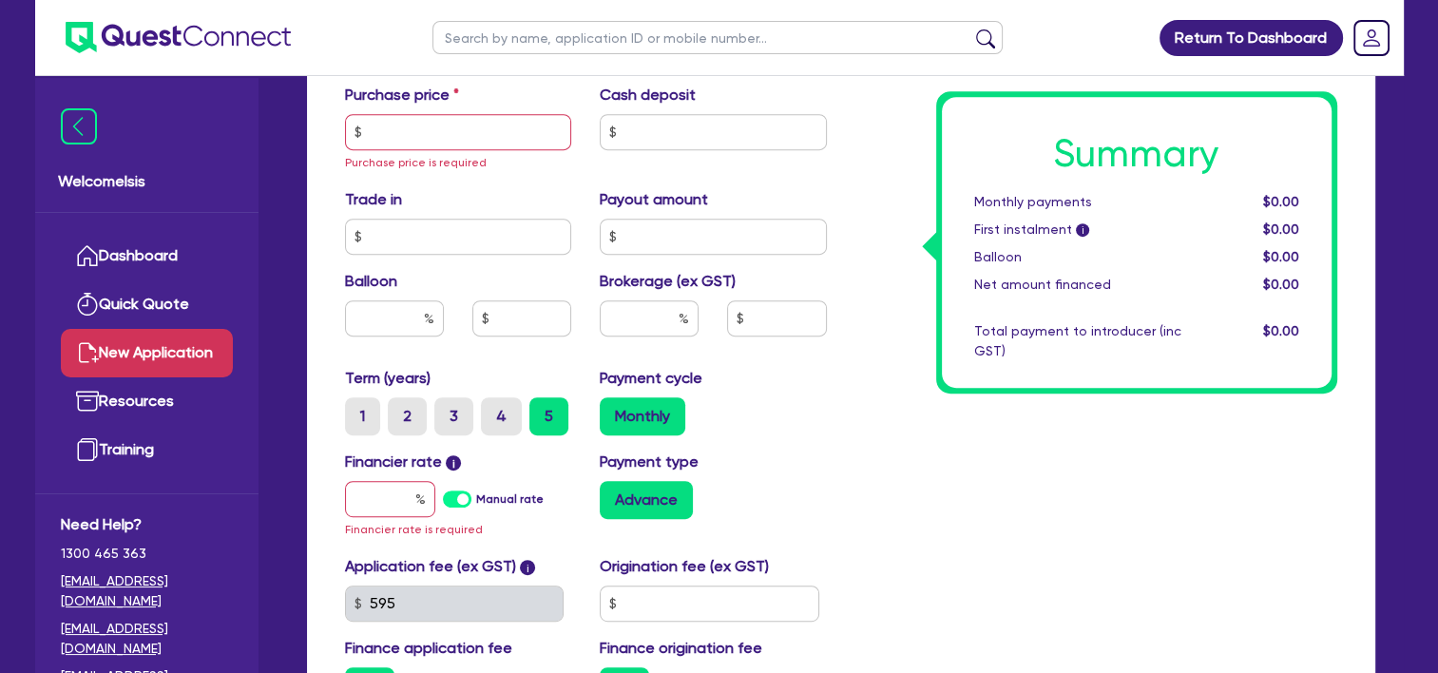
click at [476, 499] on label "Manual rate" at bounding box center [509, 499] width 67 height 17
click at [0, 0] on input "Manual rate" at bounding box center [0, 0] width 0 height 0
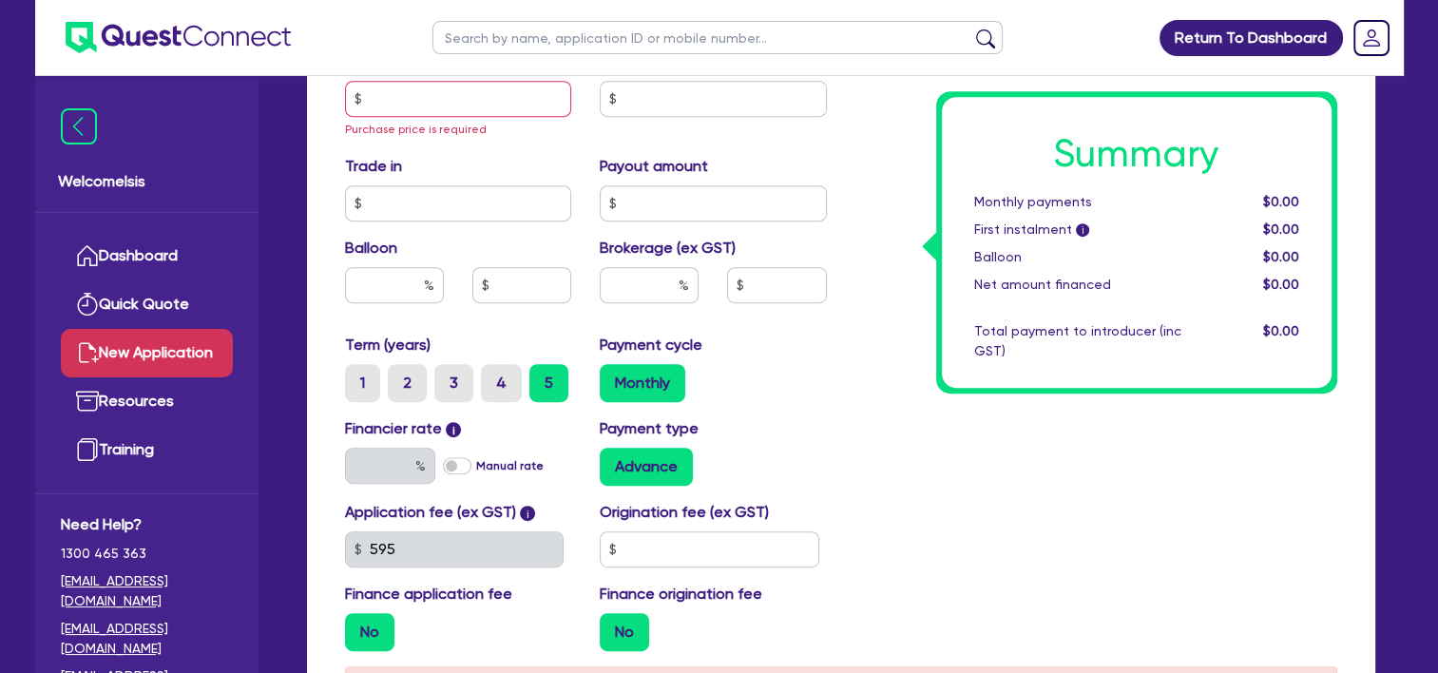
scroll to position [856, 0]
click at [476, 468] on label "Manual rate" at bounding box center [509, 464] width 67 height 17
click at [0, 0] on input "Manual rate" at bounding box center [0, 0] width 0 height 0
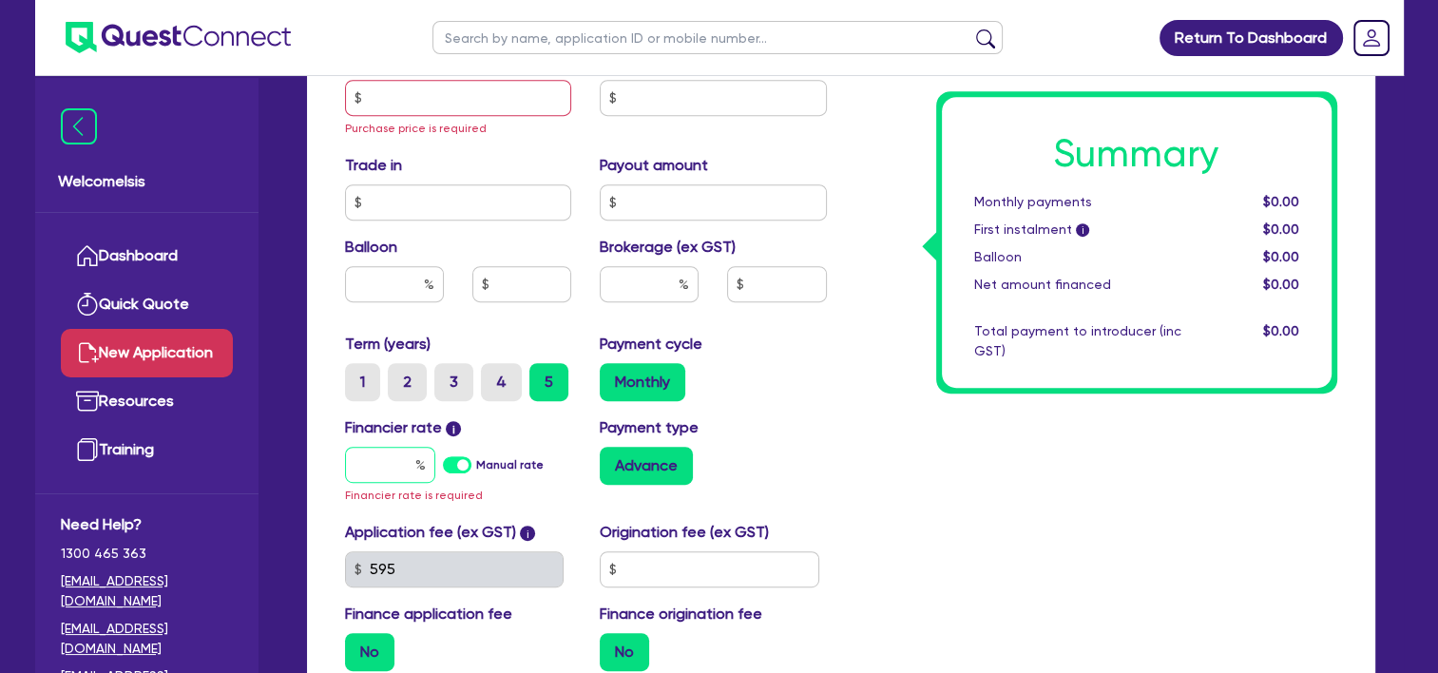
click at [407, 479] on input "text" at bounding box center [390, 465] width 90 height 36
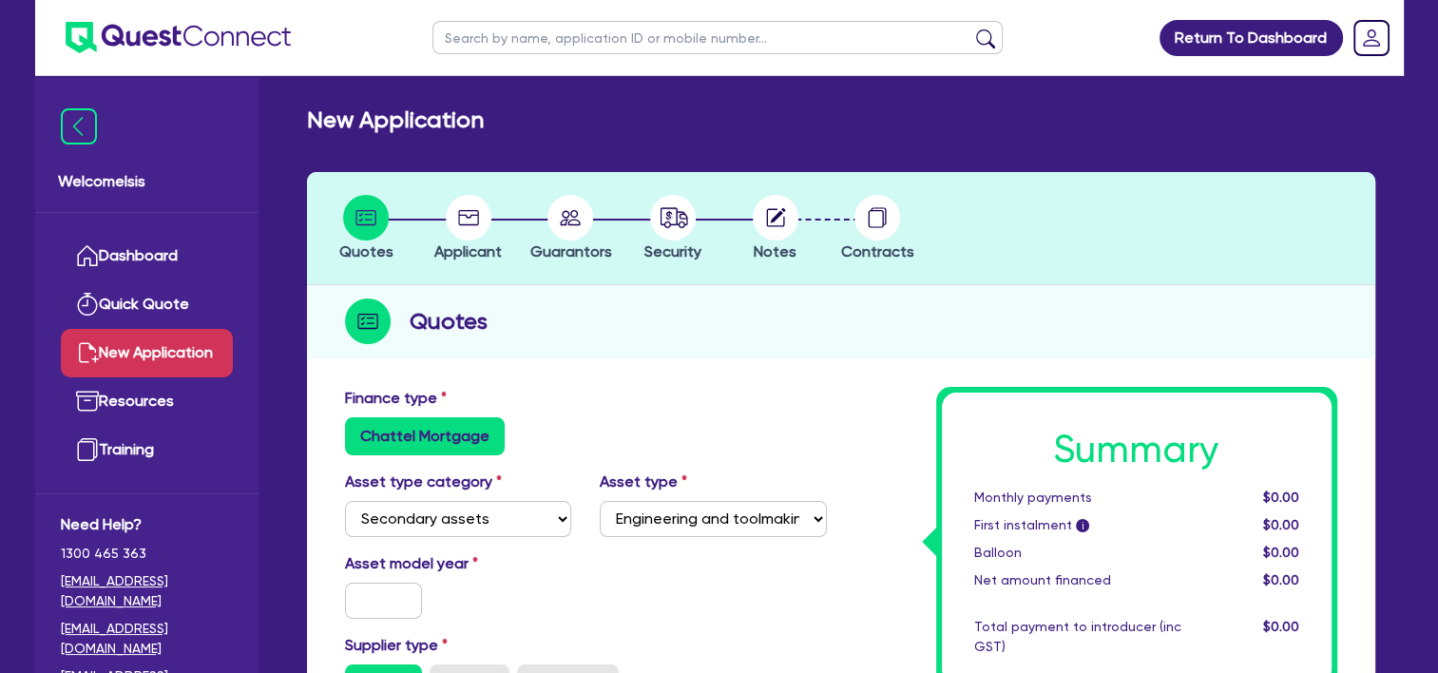
scroll to position [262, 0]
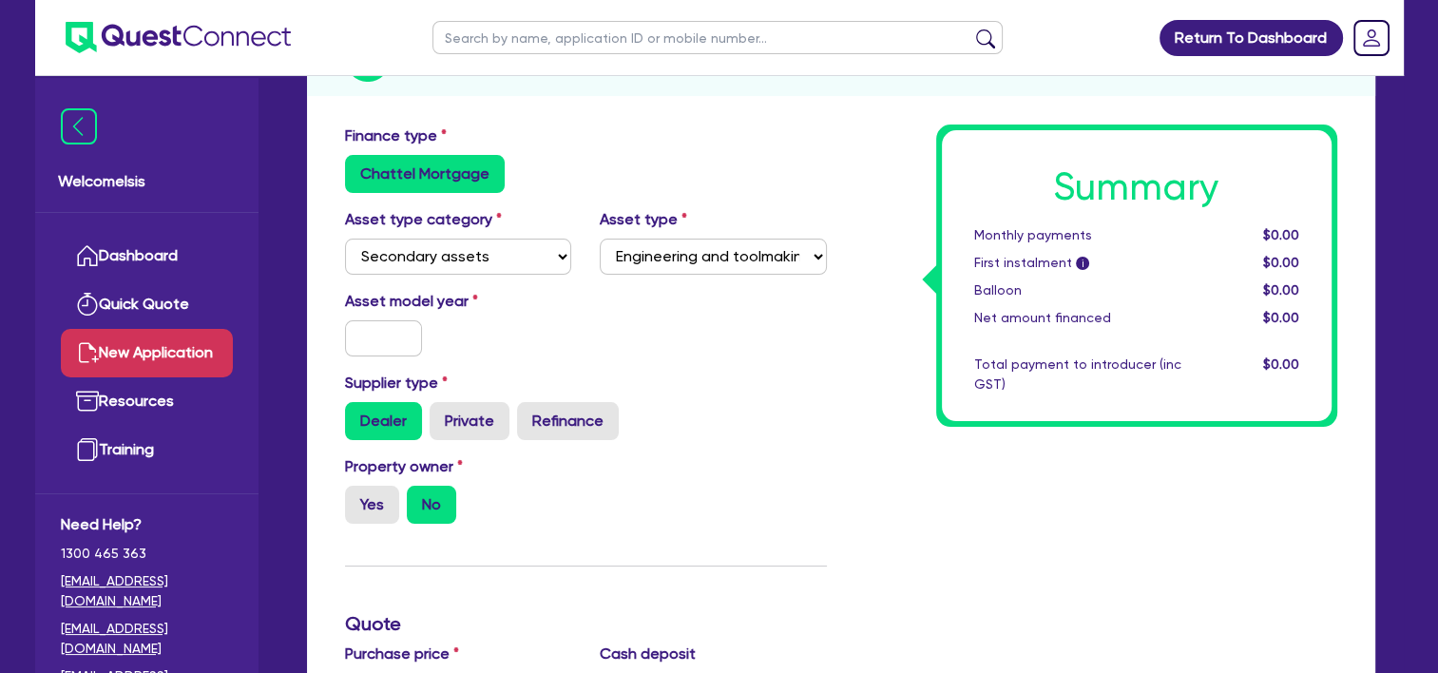
type input "17.95"
click at [365, 339] on input "text" at bounding box center [384, 338] width 78 height 36
type input "2020"
